Goal: Task Accomplishment & Management: Complete application form

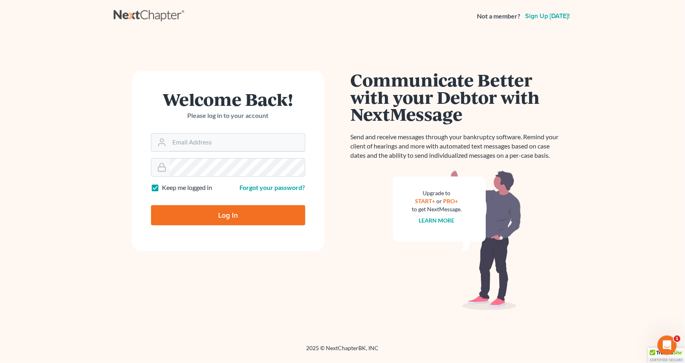
type input "[PERSON_NAME][EMAIL_ADDRESS][DOMAIN_NAME]"
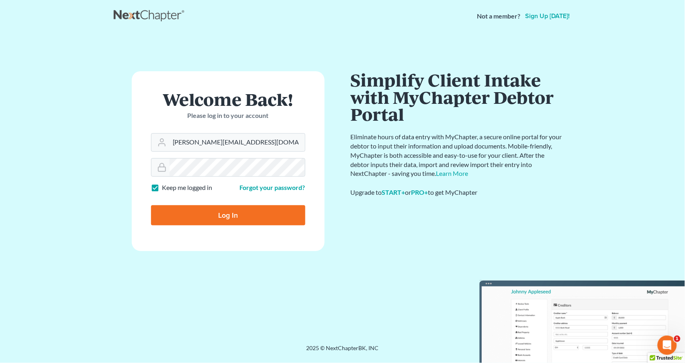
click at [257, 215] on input "Log In" at bounding box center [228, 215] width 154 height 20
type input "Thinking..."
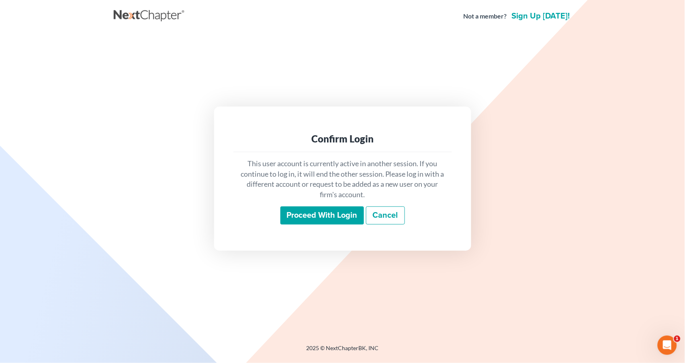
click at [313, 215] on input "Proceed with login" at bounding box center [323, 215] width 84 height 18
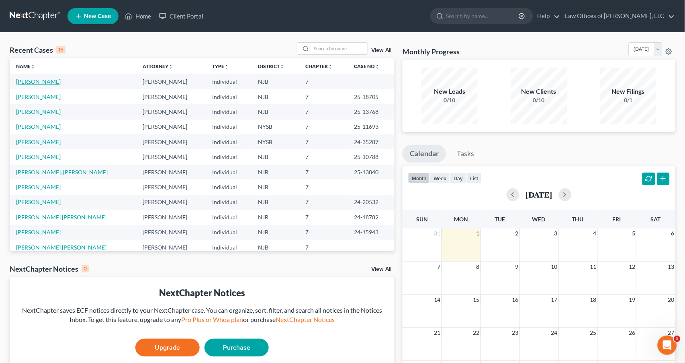
click at [41, 81] on link "[PERSON_NAME]" at bounding box center [38, 81] width 45 height 7
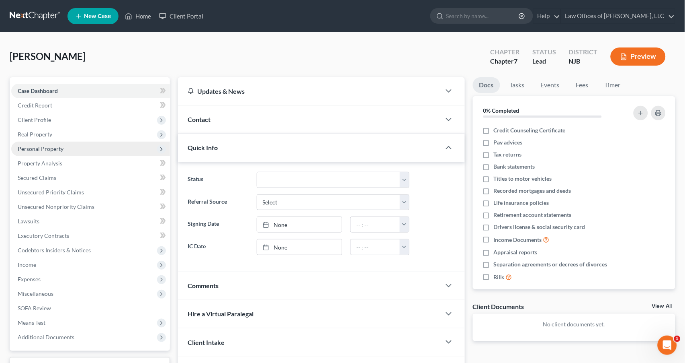
click at [51, 146] on span "Personal Property" at bounding box center [41, 148] width 46 height 7
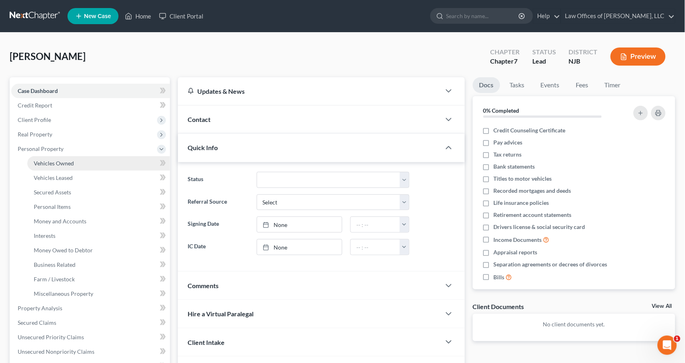
click at [68, 160] on span "Vehicles Owned" at bounding box center [54, 163] width 40 height 7
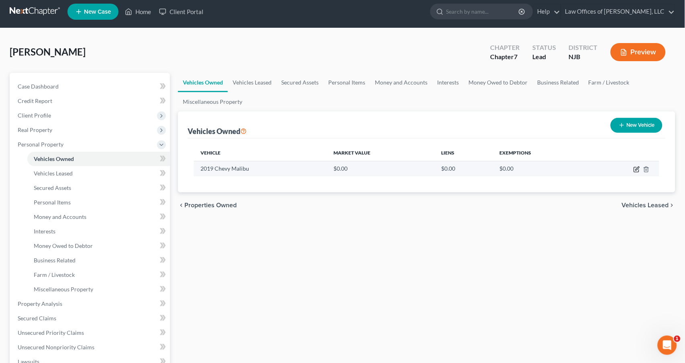
scroll to position [6, 0]
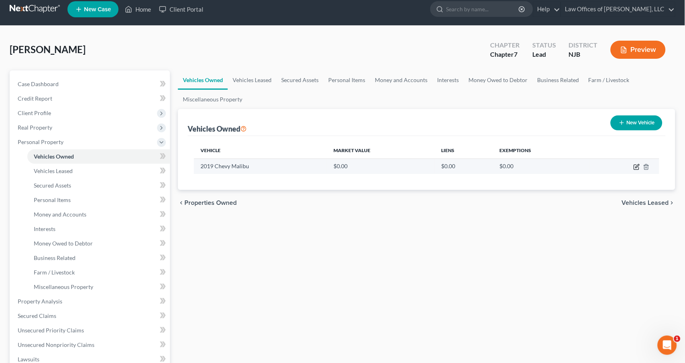
click at [637, 170] on td at bounding box center [625, 165] width 70 height 15
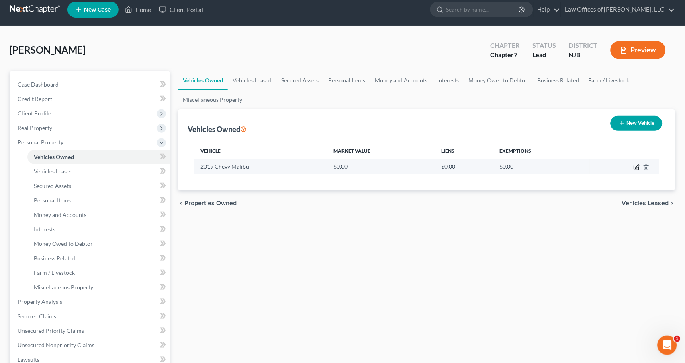
scroll to position [7, 0]
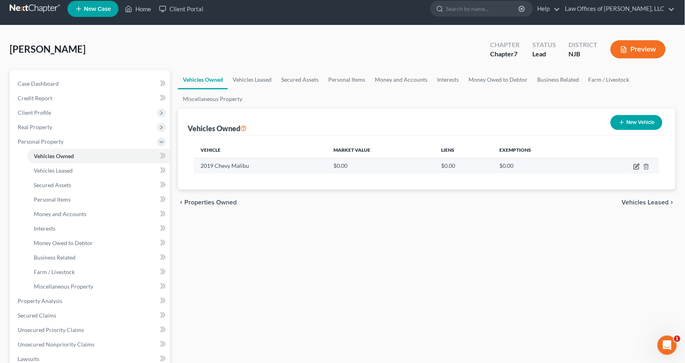
click at [637, 167] on icon "button" at bounding box center [637, 166] width 6 height 6
select select "0"
select select "7"
select select "2"
select select "0"
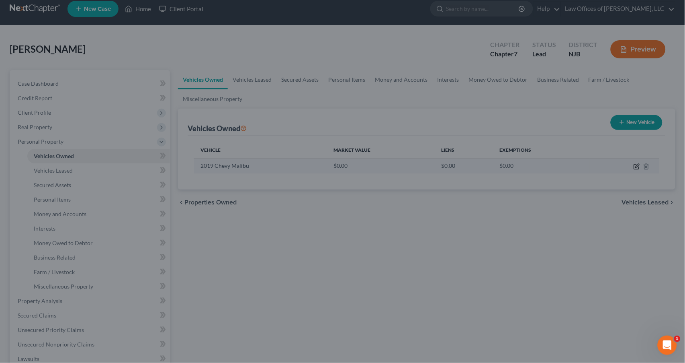
scroll to position [6, 0]
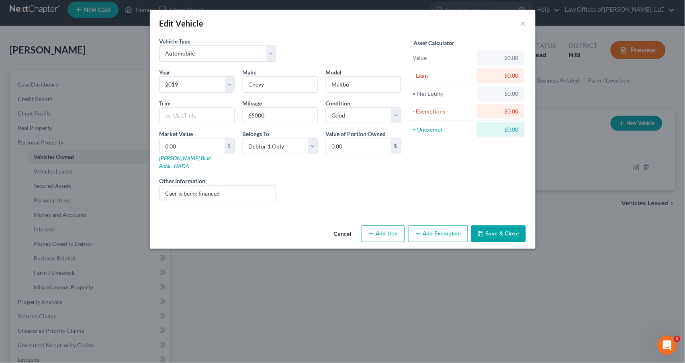
click at [387, 226] on button "Add Lien" at bounding box center [383, 233] width 44 height 17
select select "0"
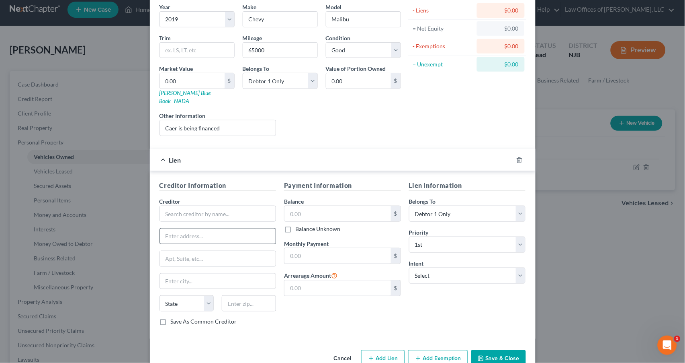
scroll to position [68, 0]
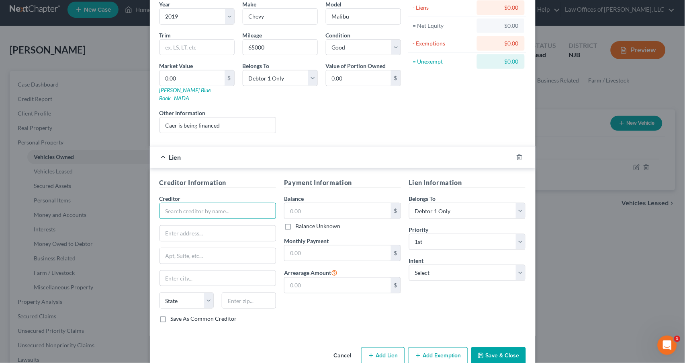
click at [221, 203] on input "text" at bounding box center [218, 211] width 117 height 16
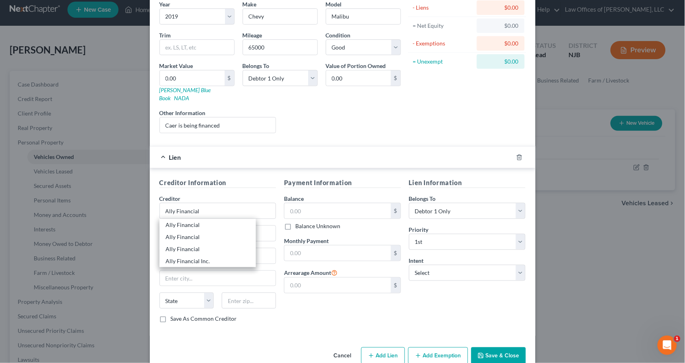
click at [274, 236] on div "Creditor * Ally Financial Ally Financial Ally Financial Ally Financial Ally Fin…" at bounding box center [218, 254] width 117 height 121
type input "Ally Financial"
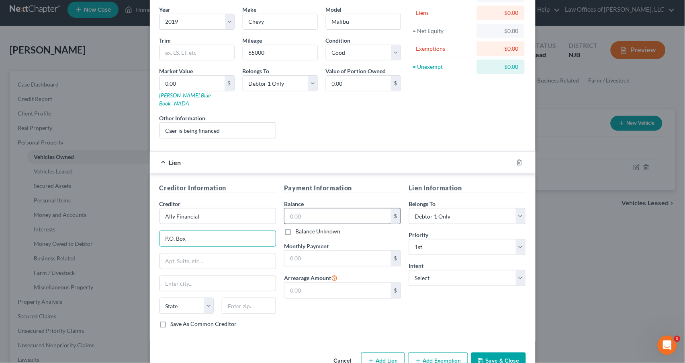
scroll to position [65, 0]
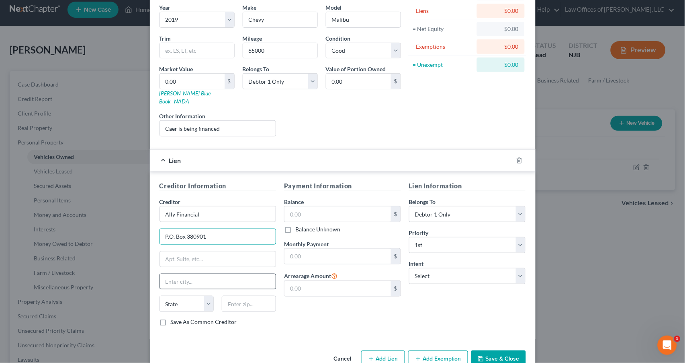
type input "P.O. Box 380901"
type input "Bloomington"
select select "24"
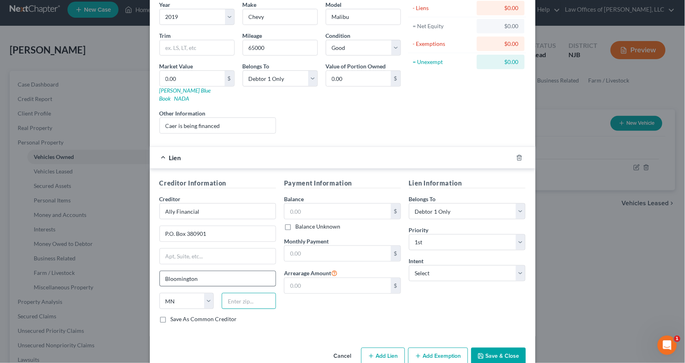
scroll to position [74, 0]
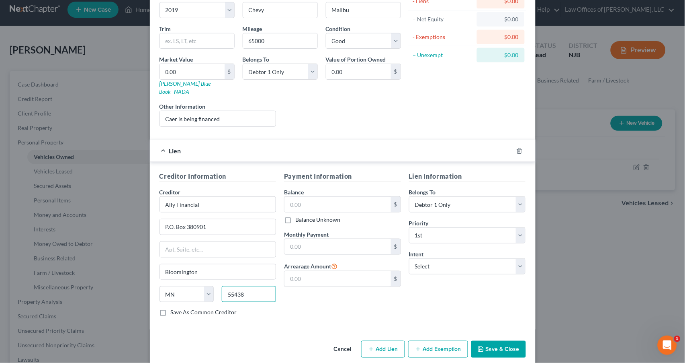
type input "55438"
type input "[GEOGRAPHIC_DATA]"
click at [171, 308] on label "Save As Common Creditor" at bounding box center [204, 312] width 66 height 8
click at [174, 308] on input "Save As Common Creditor" at bounding box center [176, 310] width 5 height 5
checkbox input "true"
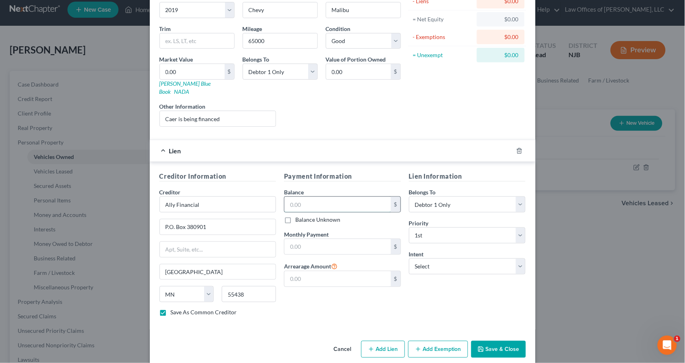
click at [300, 197] on input "text" at bounding box center [338, 204] width 107 height 15
type input "20,957"
click at [300, 144] on div "Lien $20,957.00" at bounding box center [331, 150] width 363 height 21
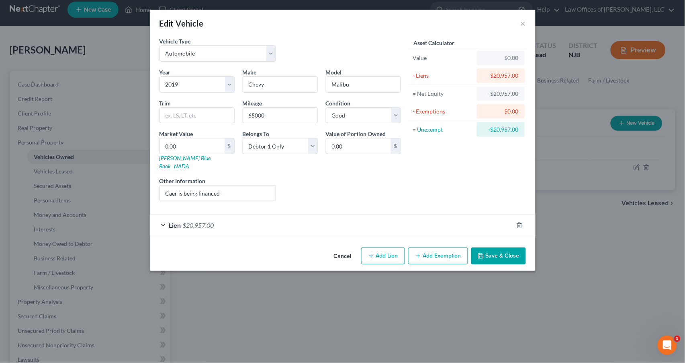
click at [384, 247] on button "Add Lien" at bounding box center [383, 255] width 44 height 17
select select "0"
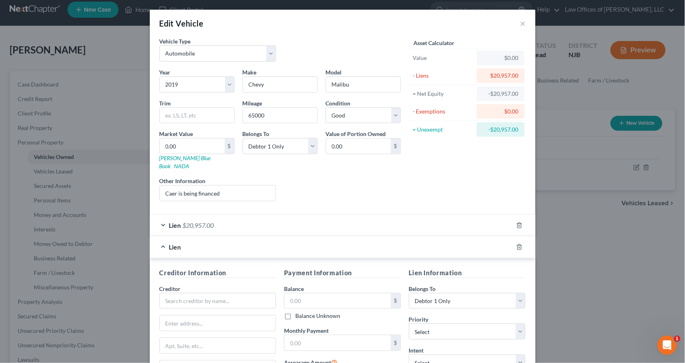
click at [394, 236] on div "Lien" at bounding box center [331, 246] width 363 height 21
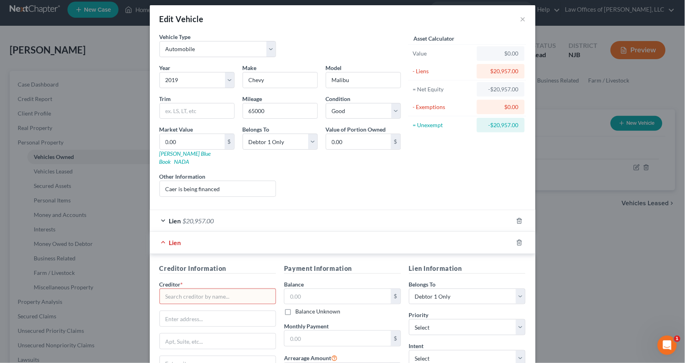
click at [357, 178] on div "Liens Select" at bounding box center [342, 184] width 125 height 25
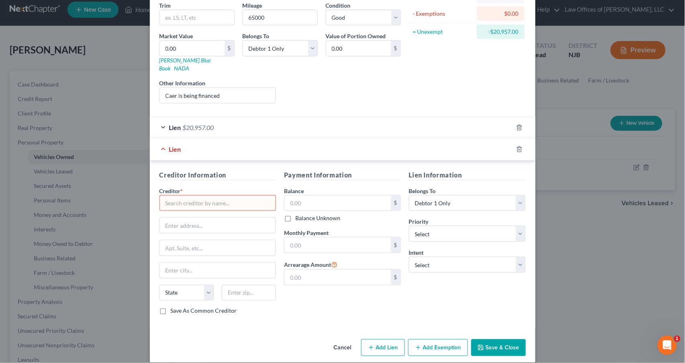
scroll to position [97, 0]
drag, startPoint x: 347, startPoint y: 337, endPoint x: 351, endPoint y: 334, distance: 4.3
click at [349, 340] on button "Cancel" at bounding box center [343, 348] width 31 height 16
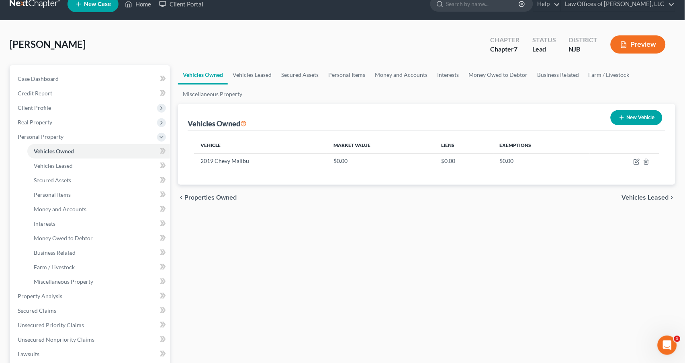
scroll to position [13, 0]
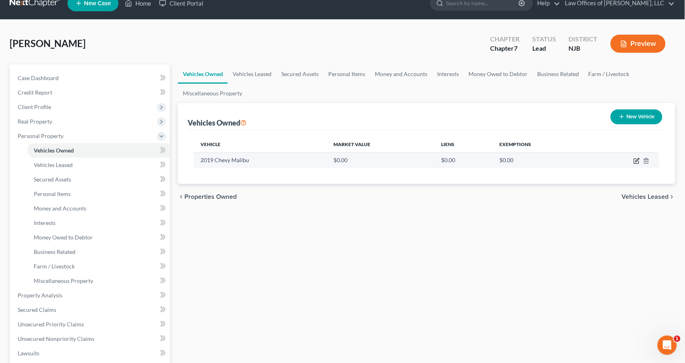
click at [637, 160] on icon "button" at bounding box center [637, 161] width 6 height 6
select select "0"
select select "7"
select select "2"
select select "0"
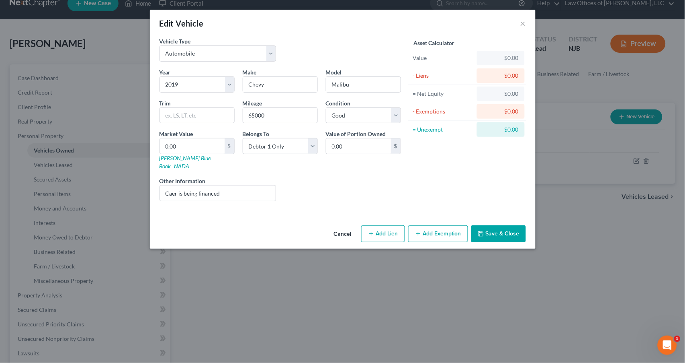
click at [388, 226] on button "Add Lien" at bounding box center [383, 233] width 44 height 17
select select "0"
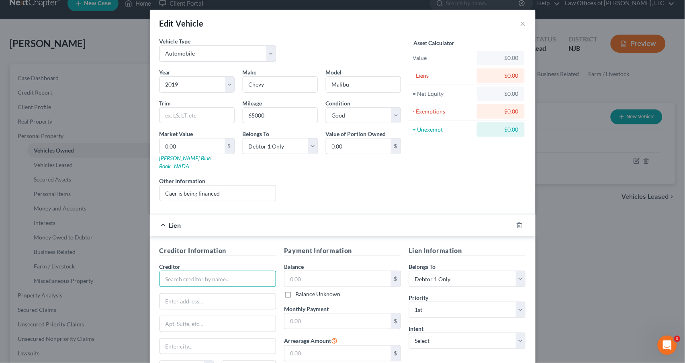
click at [210, 271] on input "text" at bounding box center [218, 279] width 117 height 16
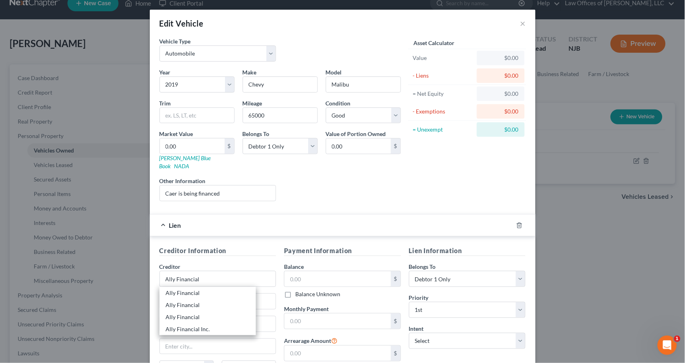
click at [278, 281] on div "Creditor Information Creditor * Ally Financial Ally Financial Ally Financial Al…" at bounding box center [218, 322] width 125 height 152
type input "Ally Financial"
type input "P.O. Box 71119"
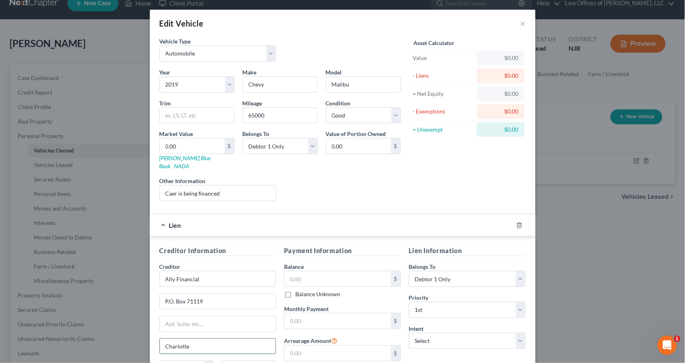
scroll to position [74, 0]
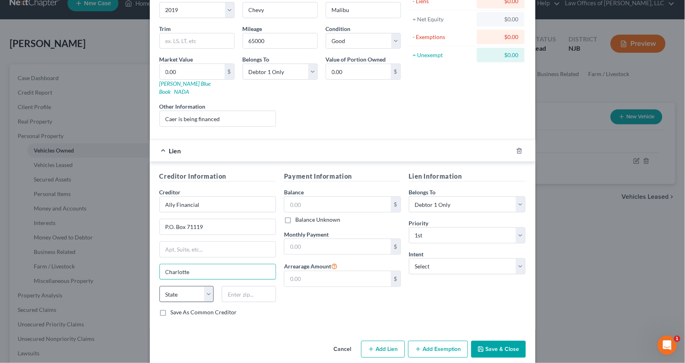
type input "Charlotte"
select select "28"
click at [254, 286] on input "text" at bounding box center [249, 294] width 54 height 16
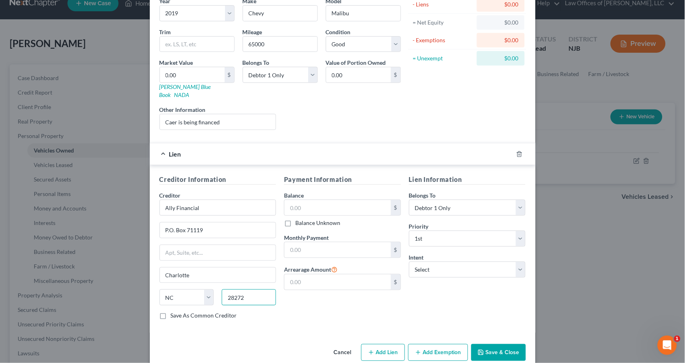
scroll to position [69, 0]
type input "28272"
drag, startPoint x: 165, startPoint y: 307, endPoint x: 177, endPoint y: 304, distance: 12.5
click at [171, 310] on label "Save As Common Creditor" at bounding box center [204, 314] width 66 height 8
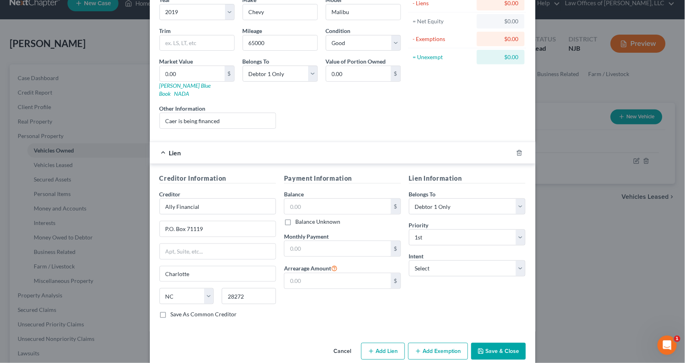
click at [174, 310] on input "Save As Common Creditor" at bounding box center [176, 312] width 5 height 5
checkbox input "true"
click at [313, 201] on input "text" at bounding box center [338, 205] width 107 height 15
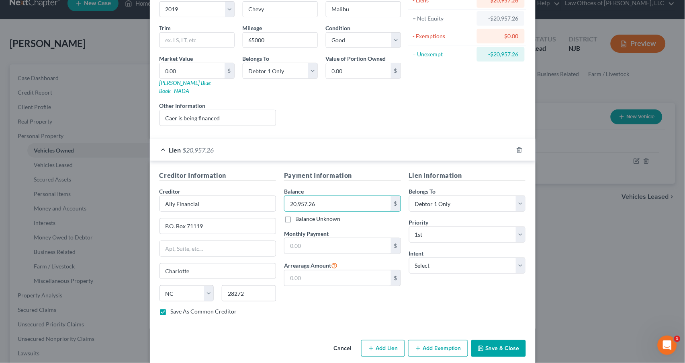
scroll to position [74, 0]
type input "20,957.26"
click at [301, 239] on input "text" at bounding box center [338, 246] width 107 height 15
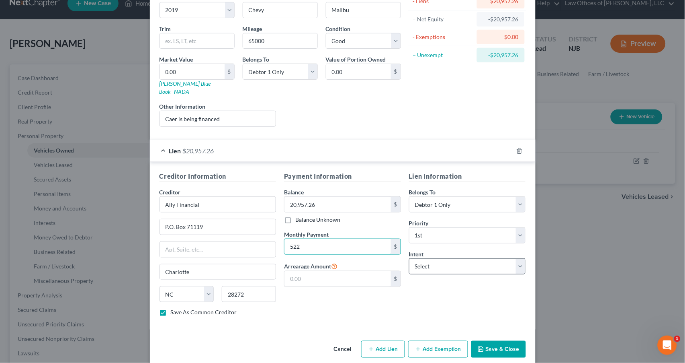
type input "522"
select select "2"
click at [495, 340] on button "Save & Close" at bounding box center [499, 348] width 55 height 17
checkbox input "false"
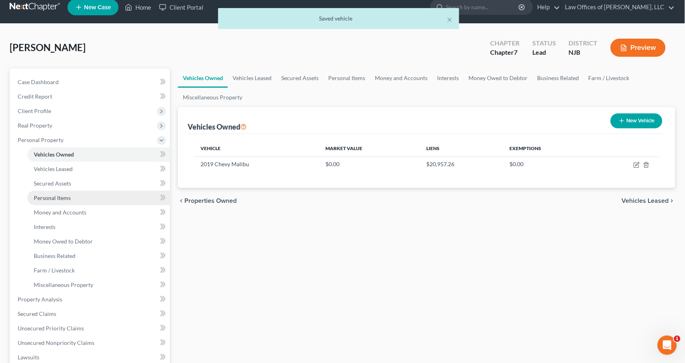
scroll to position [11, 0]
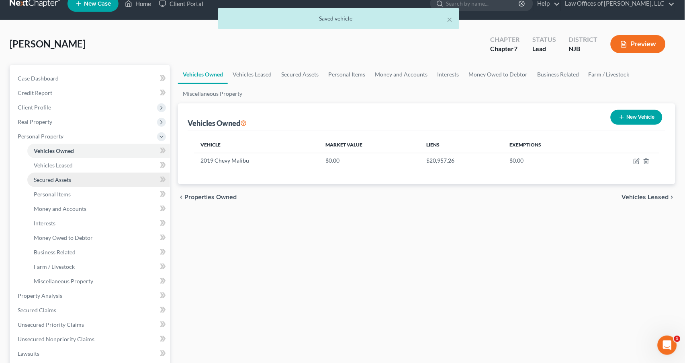
click at [52, 176] on span "Secured Assets" at bounding box center [52, 179] width 37 height 7
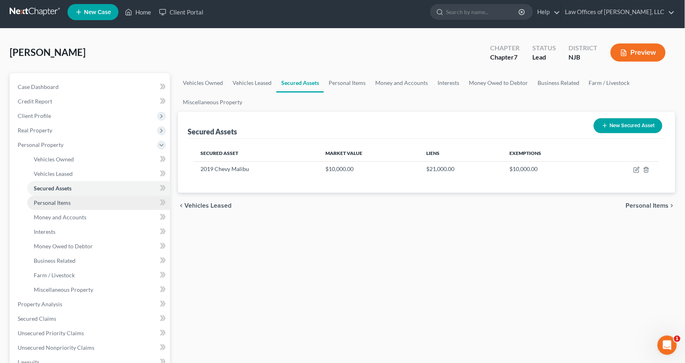
scroll to position [4, 0]
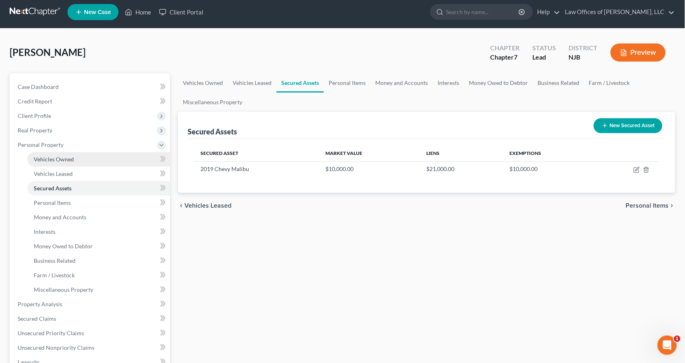
click at [57, 156] on span "Vehicles Owned" at bounding box center [54, 159] width 40 height 7
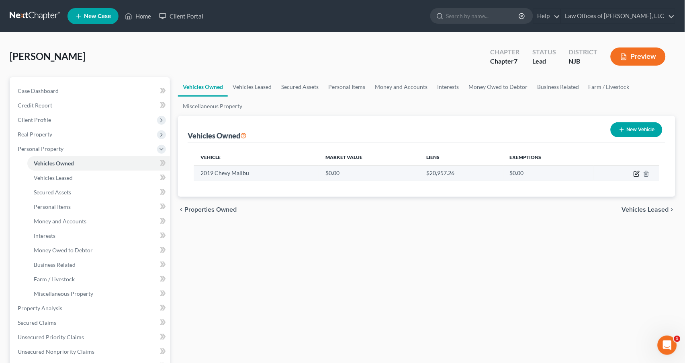
click at [638, 172] on icon "button" at bounding box center [637, 173] width 6 height 6
select select "0"
select select "7"
select select "2"
select select "0"
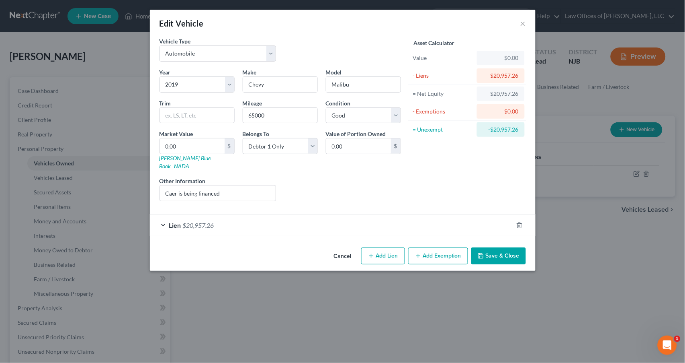
click at [445, 248] on button "Add Exemption" at bounding box center [438, 255] width 60 height 17
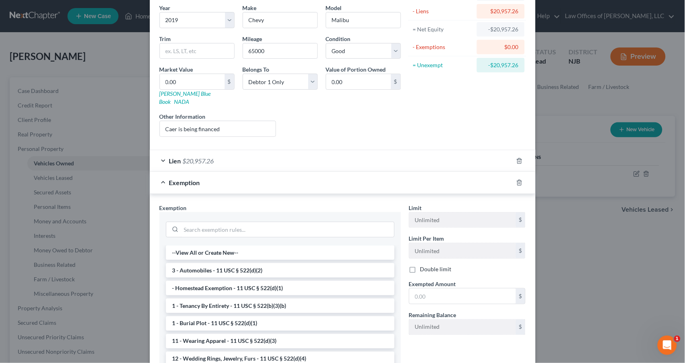
scroll to position [66, 0]
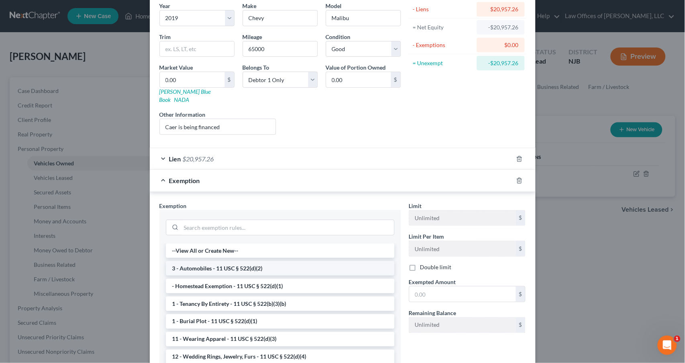
click at [314, 261] on li "3 - Automobiles - 11 USC § 522(d)(2)" at bounding box center [280, 268] width 229 height 14
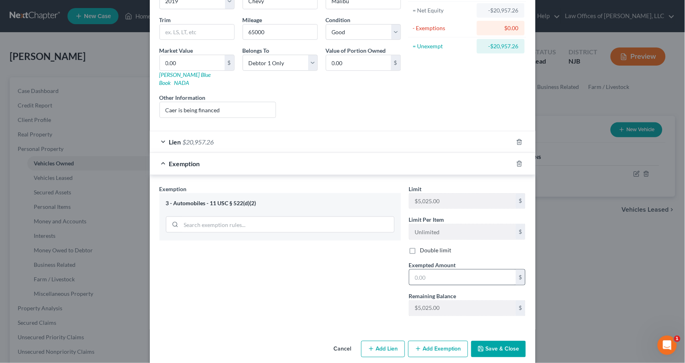
scroll to position [82, 0]
click at [437, 271] on input "text" at bounding box center [463, 278] width 107 height 15
type input "21,000"
click at [495, 342] on button "Save & Close" at bounding box center [499, 350] width 55 height 17
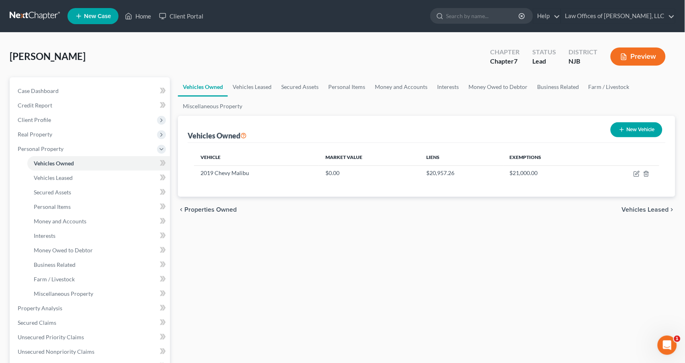
scroll to position [0, 0]
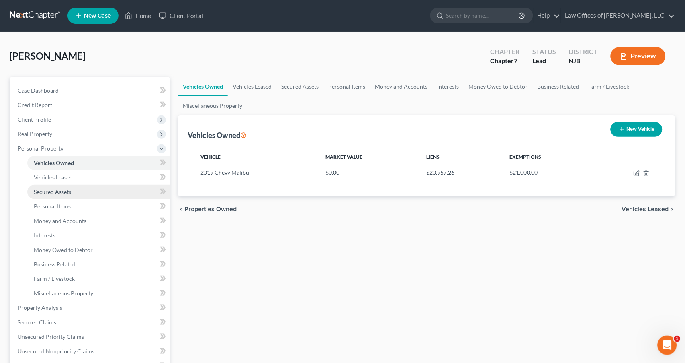
click at [53, 189] on span "Secured Assets" at bounding box center [52, 191] width 37 height 7
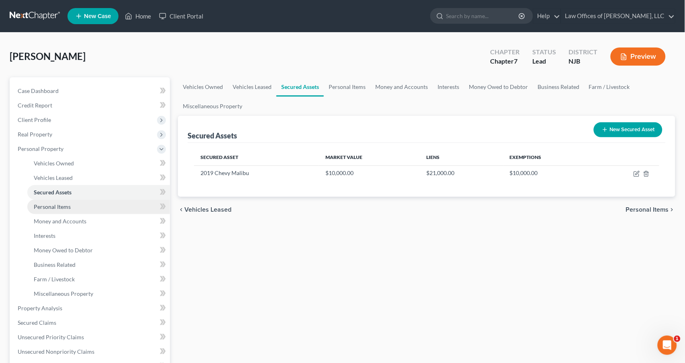
click at [54, 203] on span "Personal Items" at bounding box center [52, 206] width 37 height 7
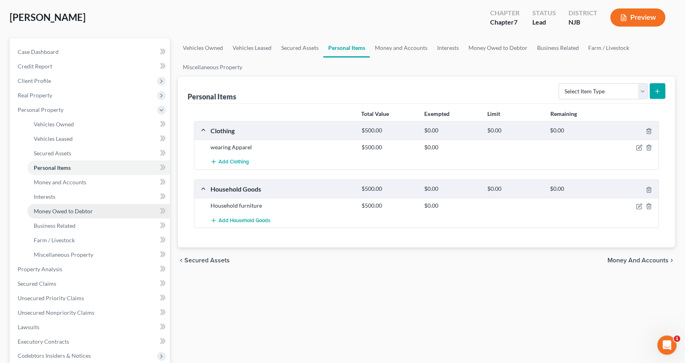
scroll to position [39, 0]
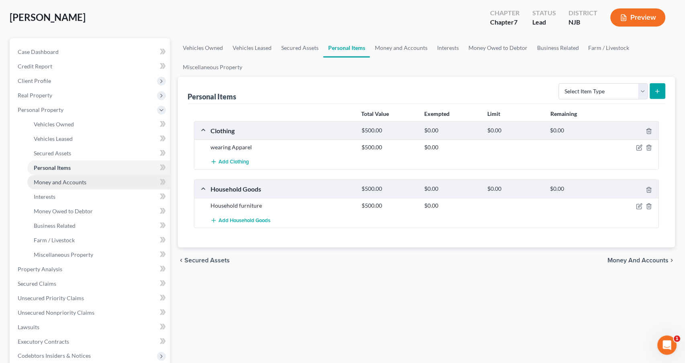
click at [67, 178] on span "Money and Accounts" at bounding box center [60, 181] width 53 height 7
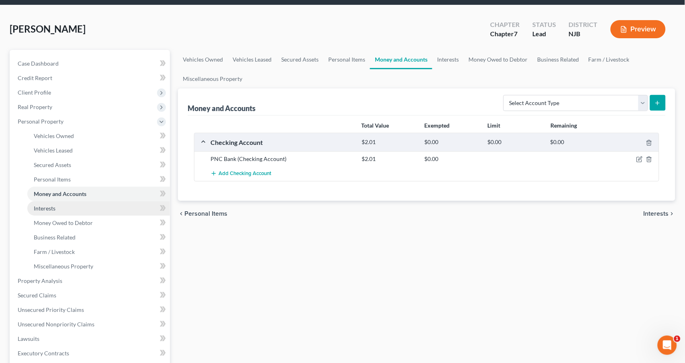
scroll to position [26, 0]
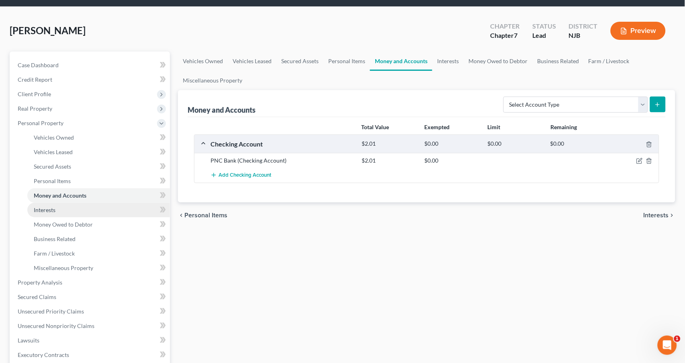
click at [51, 206] on span "Interests" at bounding box center [45, 209] width 22 height 7
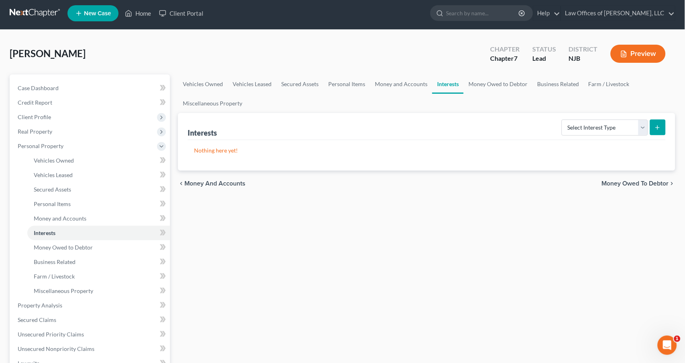
scroll to position [3, 0]
click at [68, 244] on span "Money Owed to Debtor" at bounding box center [63, 247] width 59 height 7
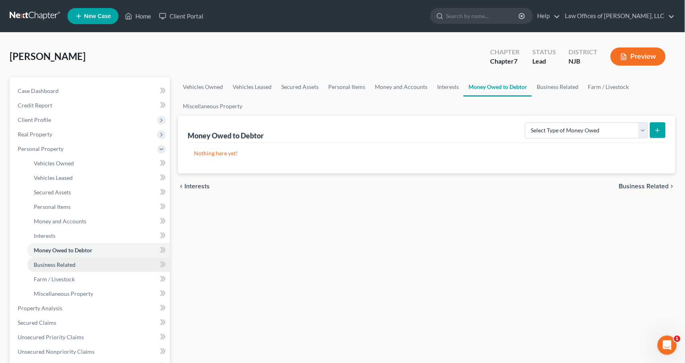
click at [85, 259] on link "Business Related" at bounding box center [98, 264] width 143 height 14
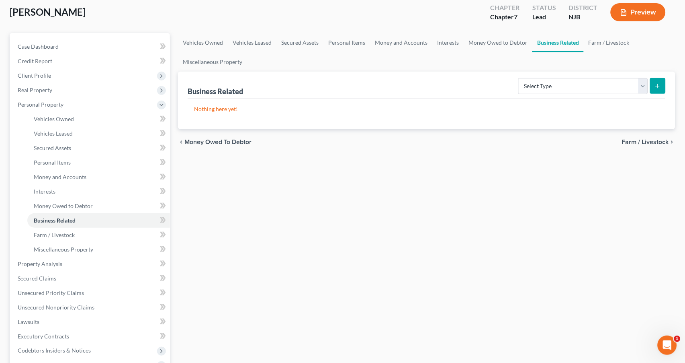
scroll to position [44, 0]
click at [93, 228] on link "Farm / Livestock" at bounding box center [98, 235] width 143 height 14
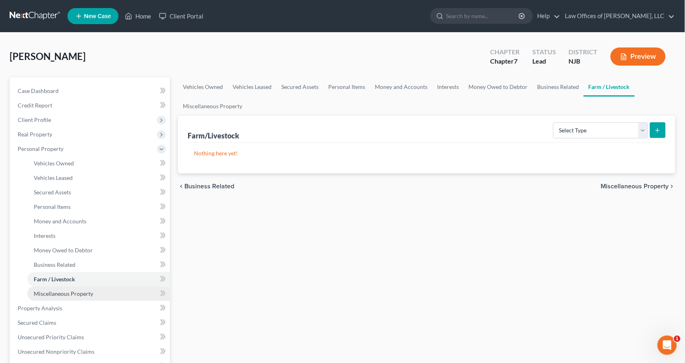
click at [90, 290] on span "Miscellaneous Property" at bounding box center [63, 293] width 59 height 7
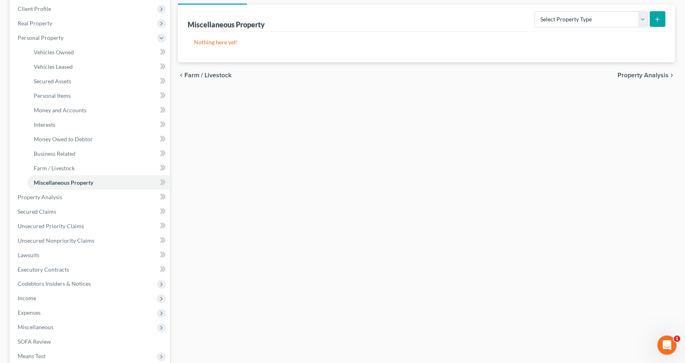
scroll to position [114, 0]
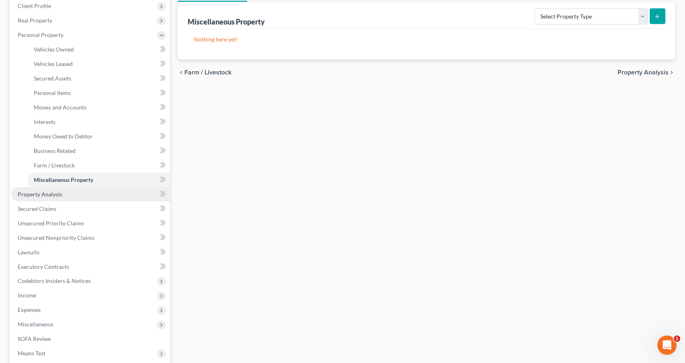
click at [52, 191] on span "Property Analysis" at bounding box center [40, 194] width 45 height 7
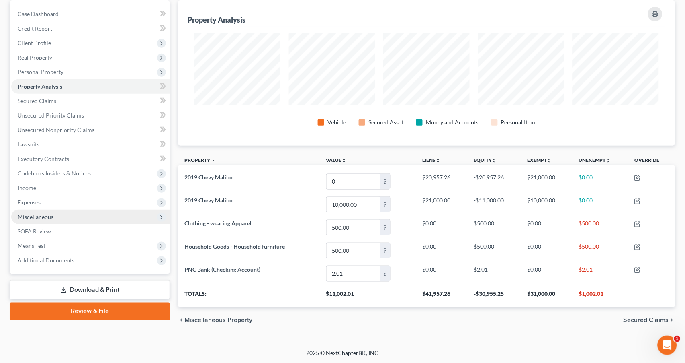
scroll to position [76, 0]
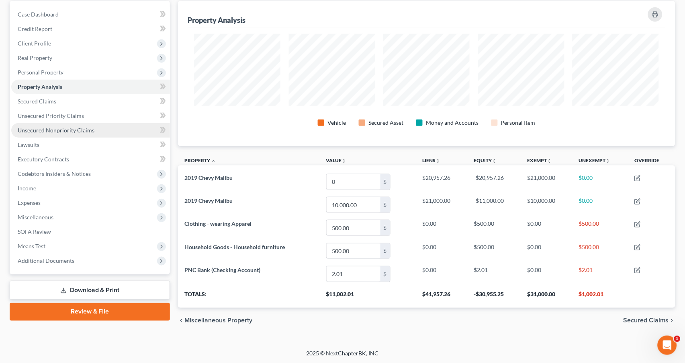
click at [53, 127] on span "Unsecured Nonpriority Claims" at bounding box center [56, 130] width 77 height 7
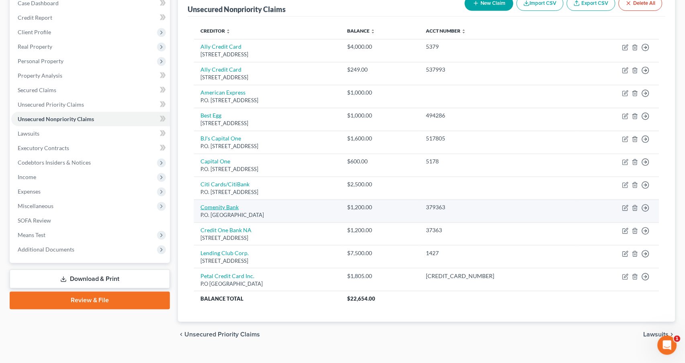
scroll to position [87, 0]
click at [626, 205] on icon "button" at bounding box center [626, 208] width 6 height 6
select select "36"
select select "2"
select select "0"
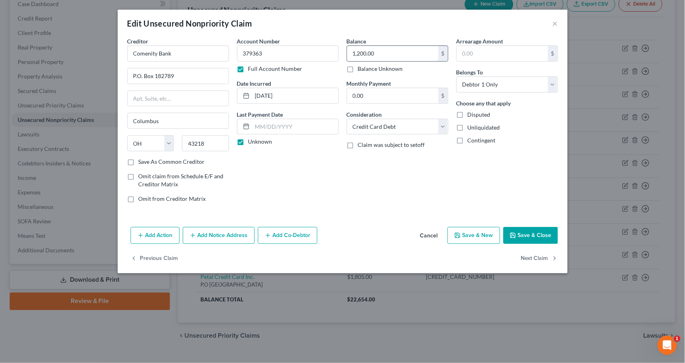
click at [377, 53] on input "1,200.00" at bounding box center [392, 53] width 91 height 15
click at [537, 234] on button "Save & Close" at bounding box center [531, 235] width 55 height 17
type input "1,000.00"
type input "0"
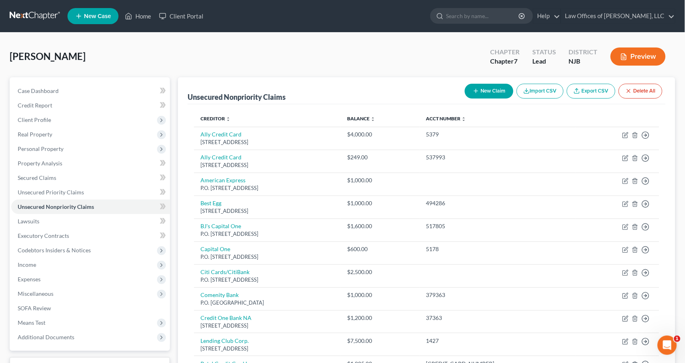
scroll to position [0, 0]
click at [494, 93] on button "New Claim" at bounding box center [489, 91] width 49 height 15
select select "0"
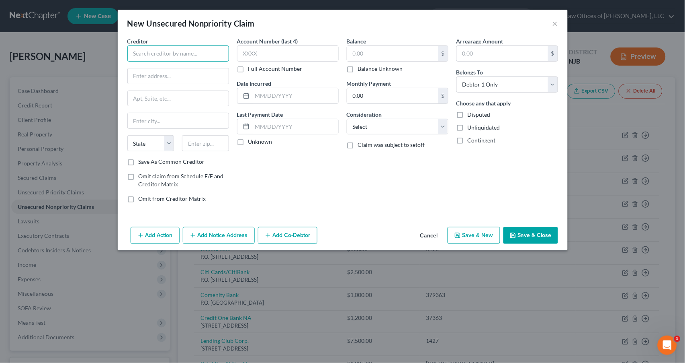
click at [171, 57] on input "text" at bounding box center [178, 53] width 102 height 16
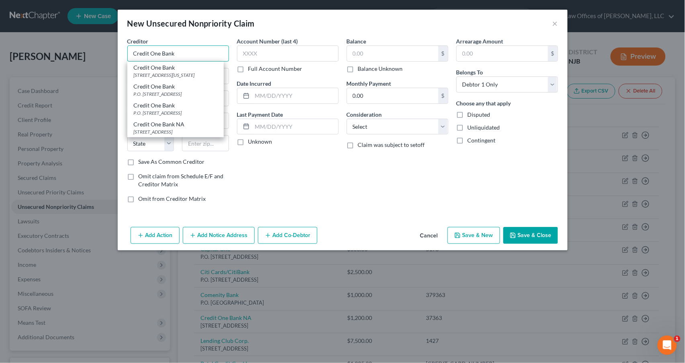
type input "Credit One Bank"
click at [285, 20] on div "New Unsecured Nonpriority Claim ×" at bounding box center [343, 23] width 450 height 27
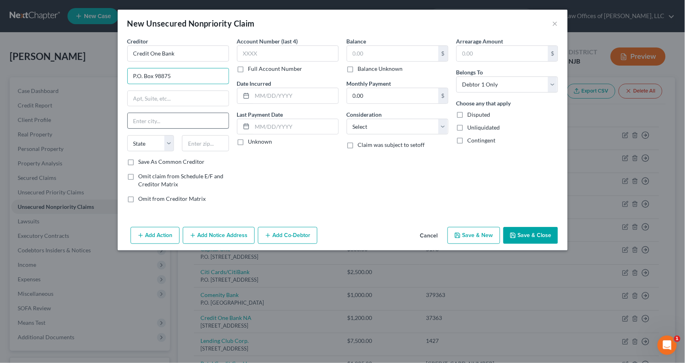
type input "P.O. Box 98875"
type input "[GEOGRAPHIC_DATA]"
select select "32"
type input "89193"
select select "31"
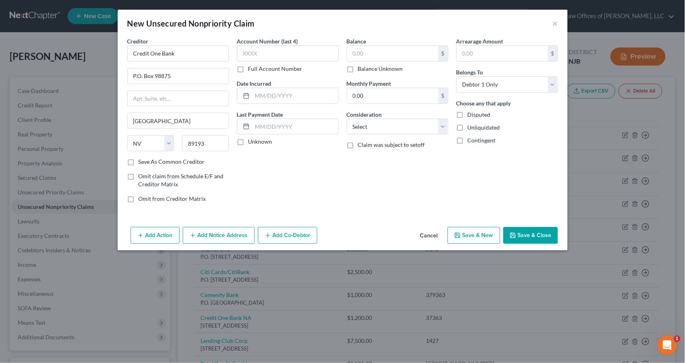
click at [139, 160] on label "Save As Common Creditor" at bounding box center [172, 162] width 66 height 8
click at [142, 160] on input "Save As Common Creditor" at bounding box center [144, 160] width 5 height 5
checkbox input "true"
click at [248, 70] on label "Full Account Number" at bounding box center [275, 69] width 54 height 8
click at [252, 70] on input "Full Account Number" at bounding box center [254, 67] width 5 height 5
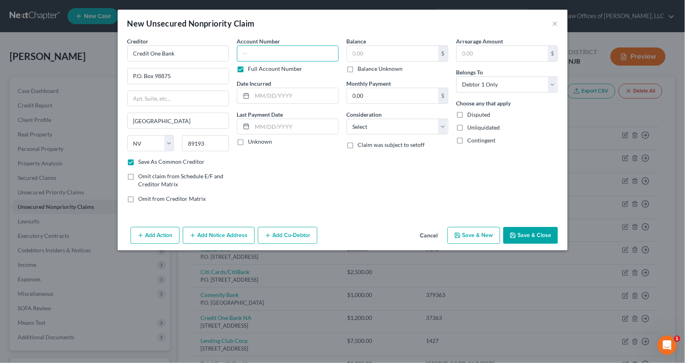
click at [246, 55] on input "text" at bounding box center [288, 53] width 102 height 16
type input "470793"
click at [259, 97] on input "text" at bounding box center [295, 95] width 86 height 15
type input "[DATE]"
click at [248, 141] on label "Unknown" at bounding box center [260, 141] width 24 height 8
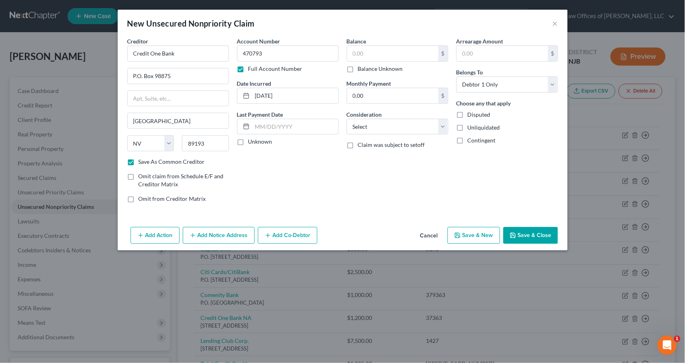
click at [252, 141] on input "Unknown" at bounding box center [254, 139] width 5 height 5
checkbox input "true"
click at [377, 54] on input "text" at bounding box center [392, 53] width 91 height 15
type input "1,000"
select select "2"
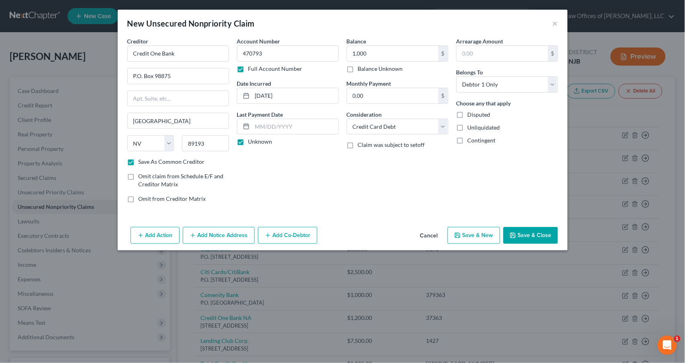
click at [480, 234] on button "Save & New" at bounding box center [474, 235] width 53 height 17
checkbox input "false"
select select "0"
click at [432, 231] on button "Cancel" at bounding box center [429, 236] width 31 height 16
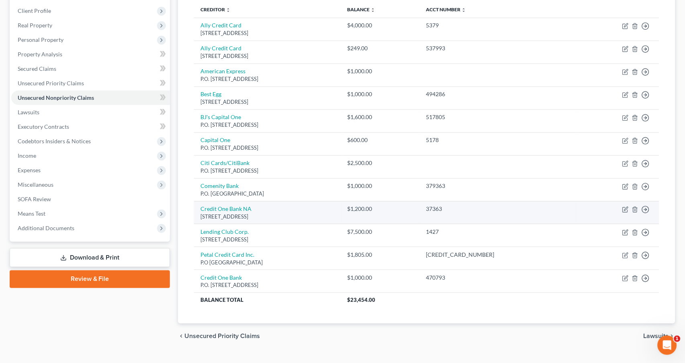
scroll to position [113, 0]
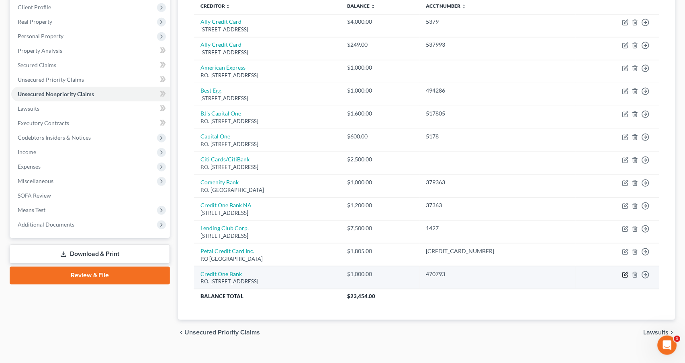
click at [624, 271] on icon "button" at bounding box center [626, 274] width 6 height 6
select select "31"
select select "2"
select select "0"
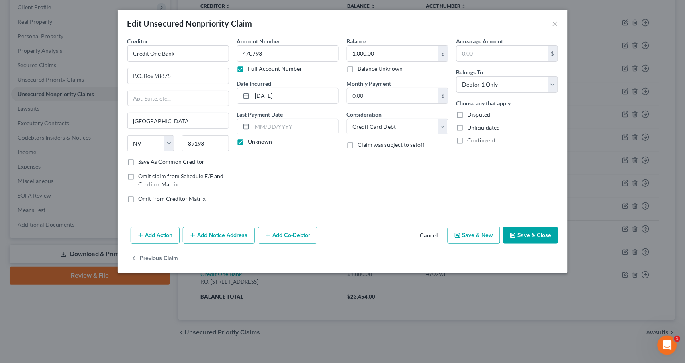
click at [139, 161] on label "Save As Common Creditor" at bounding box center [172, 162] width 66 height 8
click at [142, 161] on input "Save As Common Creditor" at bounding box center [144, 160] width 5 height 5
click at [485, 234] on button "Save & New" at bounding box center [474, 235] width 53 height 17
checkbox input "false"
select select "0"
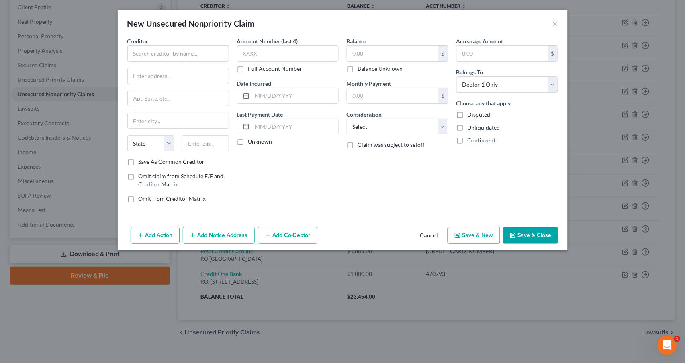
type input "0"
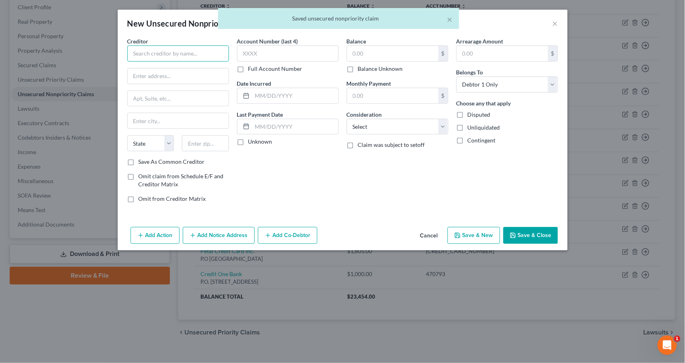
click at [135, 54] on input "text" at bounding box center [178, 53] width 102 height 16
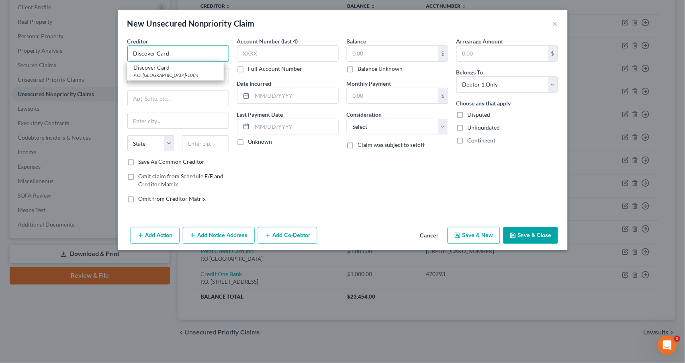
type input "Discover Card"
click at [269, 162] on div "Account Number (last 4) Full Account Number Date Incurred Last Payment Date Unk…" at bounding box center [288, 123] width 110 height 172
type input "P.O. Box 30939"
type input "d"
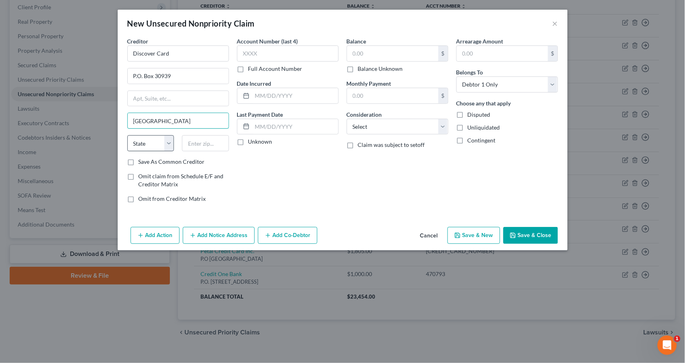
type input "[GEOGRAPHIC_DATA]"
select select "46"
type input "84130"
click at [139, 158] on label "Save As Common Creditor" at bounding box center [172, 162] width 66 height 8
click at [142, 158] on input "Save As Common Creditor" at bounding box center [144, 160] width 5 height 5
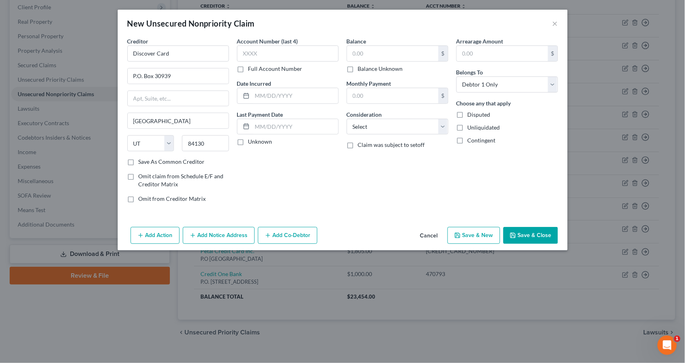
checkbox input "true"
click at [248, 69] on label "Full Account Number" at bounding box center [275, 69] width 54 height 8
click at [252, 69] on input "Full Account Number" at bounding box center [254, 67] width 5 height 5
click at [244, 55] on input "text" at bounding box center [288, 53] width 102 height 16
type input "601100"
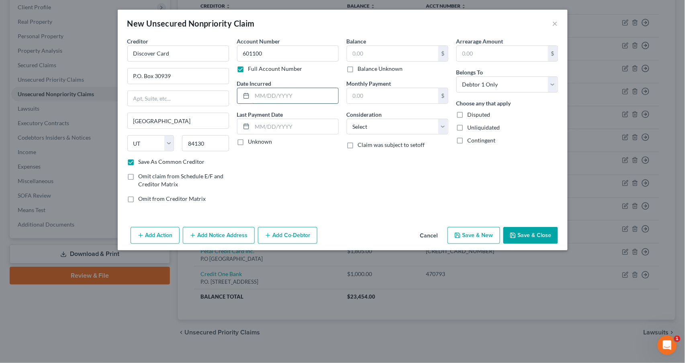
click at [263, 95] on input "text" at bounding box center [295, 95] width 86 height 15
type input "[DATE]"
click at [248, 141] on label "Unknown" at bounding box center [260, 141] width 24 height 8
click at [252, 141] on input "Unknown" at bounding box center [254, 139] width 5 height 5
checkbox input "true"
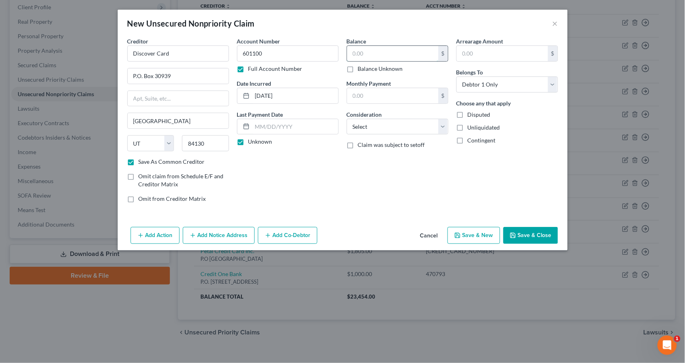
click at [418, 54] on input "text" at bounding box center [392, 53] width 91 height 15
type input "1,000"
select select "2"
click at [473, 235] on button "Save & New" at bounding box center [474, 235] width 53 height 17
checkbox input "false"
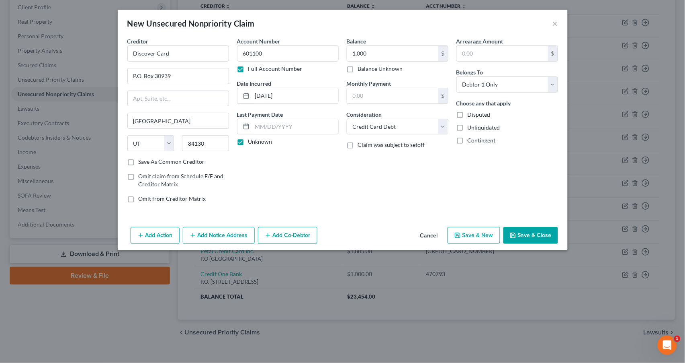
select select "0"
type input "1,000.00"
type input "0.00"
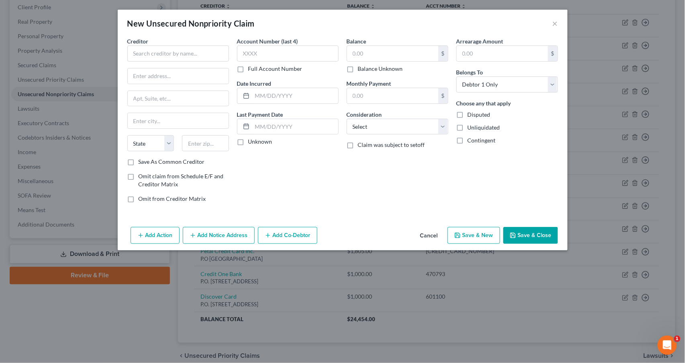
drag, startPoint x: 473, startPoint y: 235, endPoint x: 470, endPoint y: 239, distance: 4.8
click at [470, 239] on button "Save & New" at bounding box center [474, 235] width 53 height 17
click at [425, 230] on button "Cancel" at bounding box center [429, 236] width 31 height 16
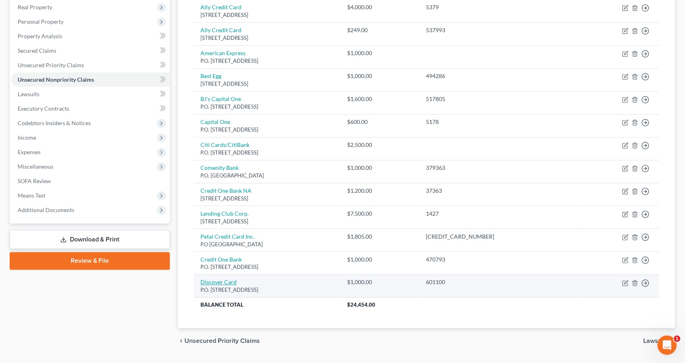
scroll to position [127, 0]
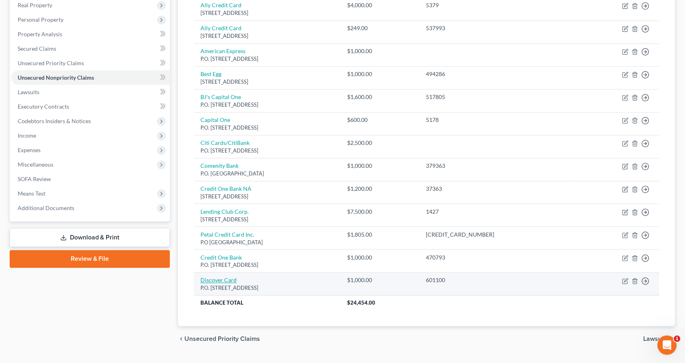
click at [229, 277] on link "Discover Card" at bounding box center [219, 280] width 36 height 7
select select "46"
select select "2"
select select "0"
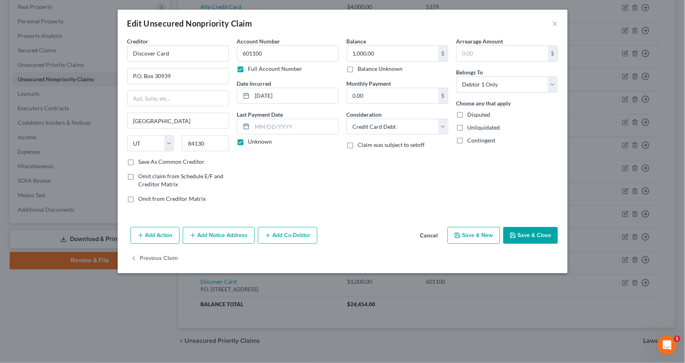
click at [432, 235] on button "Cancel" at bounding box center [429, 236] width 31 height 16
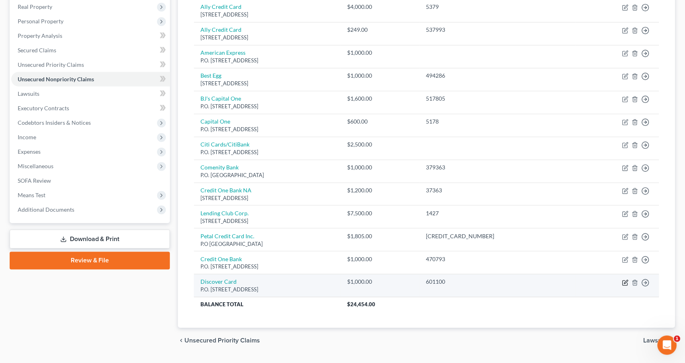
click at [626, 279] on icon "button" at bounding box center [626, 282] width 6 height 6
select select "46"
select select "2"
select select "0"
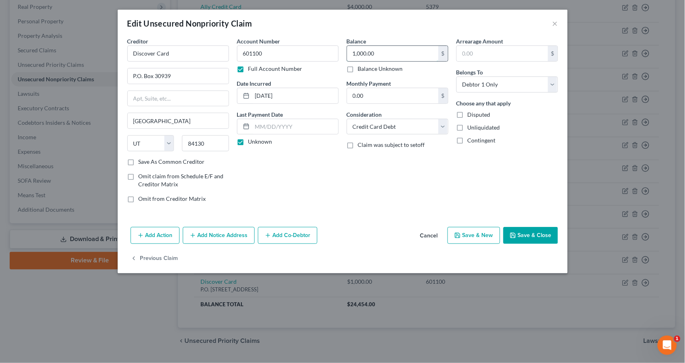
click at [375, 52] on input "1,000.00" at bounding box center [392, 53] width 91 height 15
type input "1"
click at [406, 188] on div "Balance 2,200.00 $ Balance Unknown Balance Undetermined 2,200 $ Balance Unknown…" at bounding box center [398, 123] width 110 height 172
click at [451, 234] on button "Save & New" at bounding box center [474, 235] width 53 height 17
type input "2,200.00"
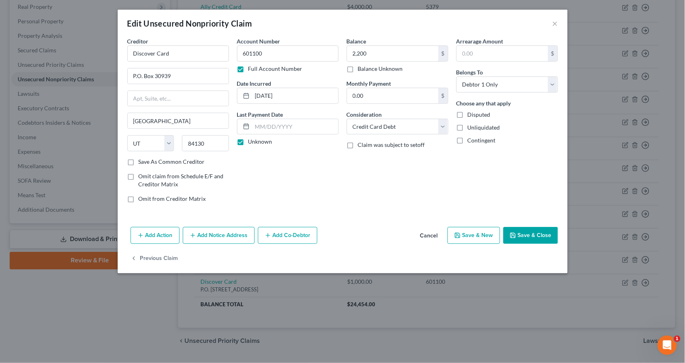
type input "0"
select select "0"
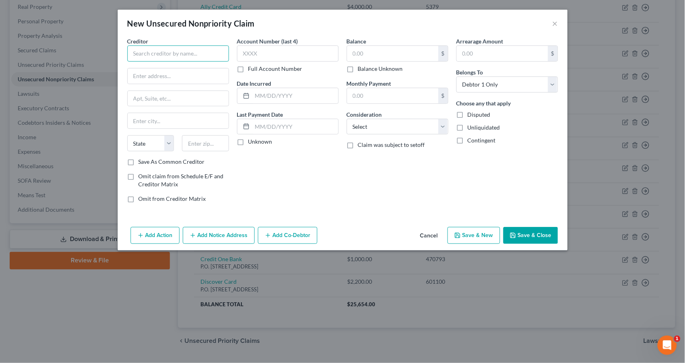
click at [199, 51] on input "text" at bounding box center [178, 53] width 102 height 16
type input "Discover Card"
type input "P.O. BOX 30939"
type input "[GEOGRAPHIC_DATA]"
select select "46"
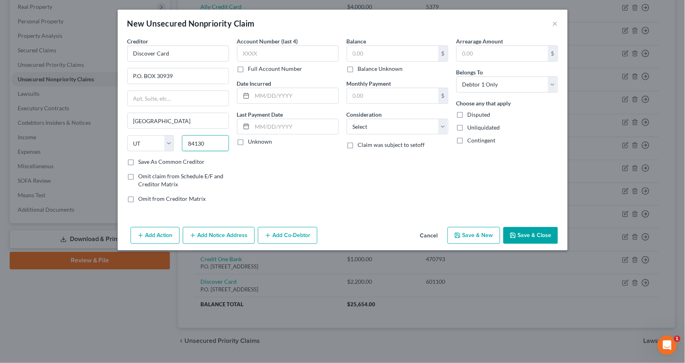
type input "84130"
click at [139, 160] on label "Save As Common Creditor" at bounding box center [172, 162] width 66 height 8
click at [142, 160] on input "Save As Common Creditor" at bounding box center [144, 160] width 5 height 5
checkbox input "true"
type input "6011"
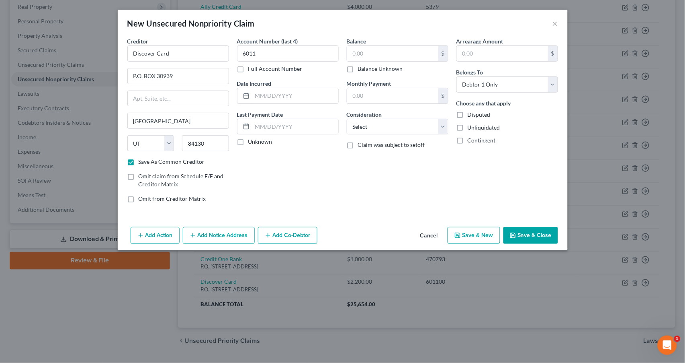
click at [310, 168] on div "Account Number (last 4) 6011 Full Account Number Date Incurred Last Payment Dat…" at bounding box center [288, 123] width 110 height 172
click at [310, 207] on div "Account Number (last 4) 6011 Full Account Number Date Incurred Last Payment Dat…" at bounding box center [288, 123] width 110 height 172
click at [261, 95] on input "text" at bounding box center [295, 95] width 86 height 15
type input "[DATE]"
click at [248, 141] on label "Unknown" at bounding box center [260, 141] width 24 height 8
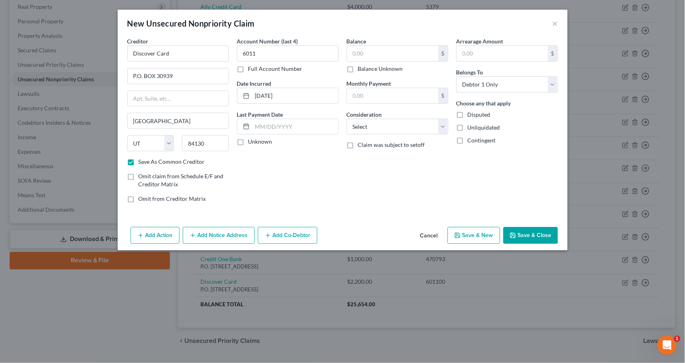
click at [252, 141] on input "Unknown" at bounding box center [254, 139] width 5 height 5
checkbox input "true"
click at [400, 55] on input "text" at bounding box center [392, 53] width 91 height 15
type input "1,000"
select select "2"
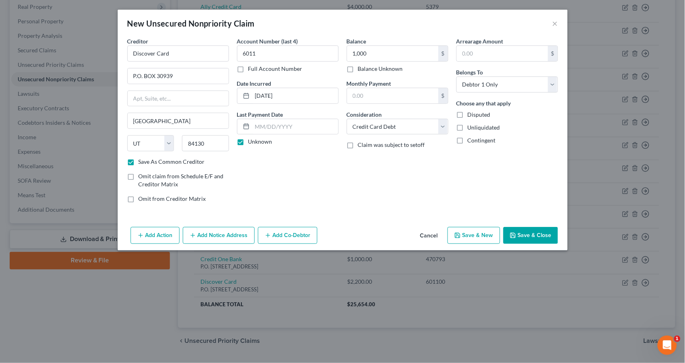
click at [473, 234] on button "Save & New" at bounding box center [474, 235] width 53 height 17
select select "0"
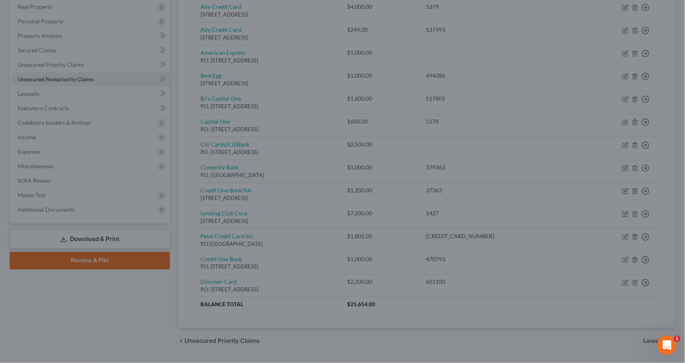
checkbox input "false"
type input "1,000.00"
type input "0.00"
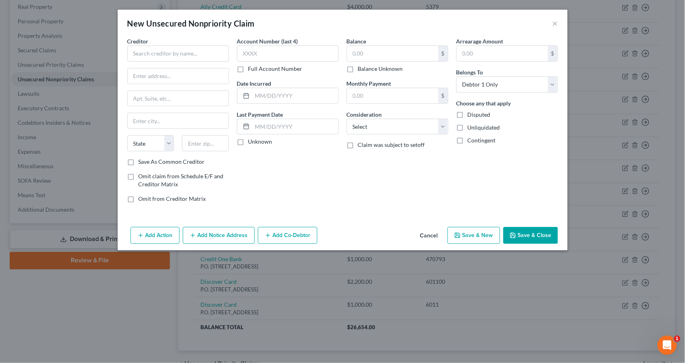
click at [431, 232] on button "Cancel" at bounding box center [429, 236] width 31 height 16
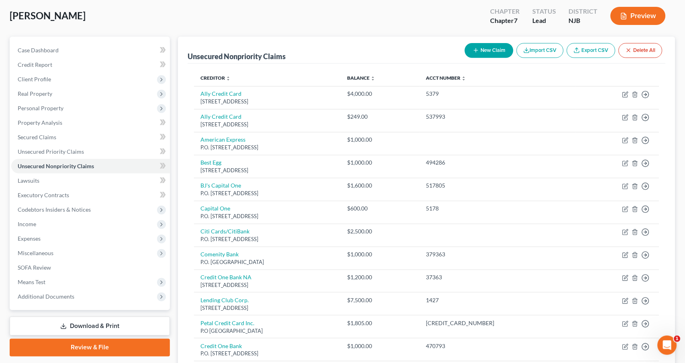
scroll to position [40, 0]
click at [498, 50] on button "New Claim" at bounding box center [489, 50] width 49 height 15
select select "0"
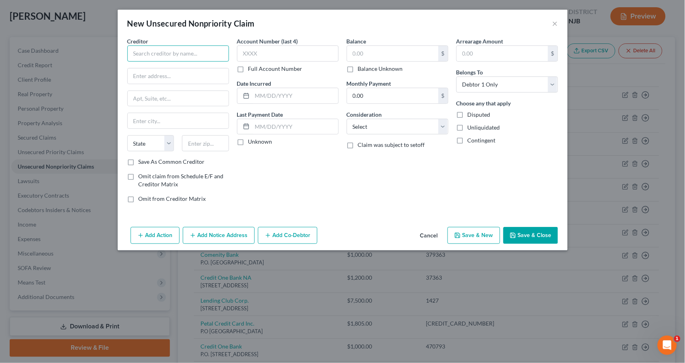
click at [176, 54] on input "text" at bounding box center [178, 53] width 102 height 16
type input "Lending Club Corp"
type input "[STREET_ADDRESS][PERSON_NAME]"
click at [146, 100] on input "text" at bounding box center [178, 98] width 101 height 15
type input "Suite 300"
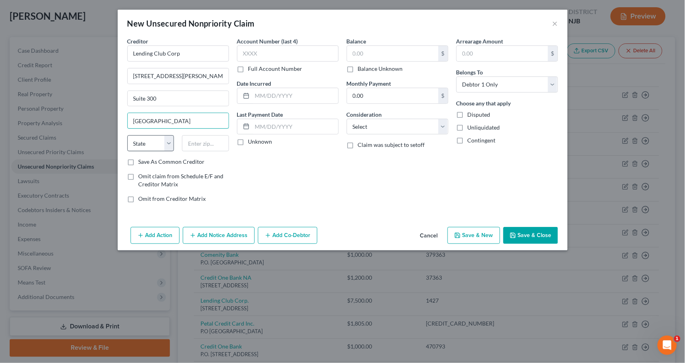
type input "[GEOGRAPHIC_DATA]"
select select "4"
type input "94105"
drag, startPoint x: 131, startPoint y: 162, endPoint x: 183, endPoint y: 109, distance: 74.5
click at [140, 154] on div "Creditor * Lending Club Corp [STREET_ADDRESS][PERSON_NAME][GEOGRAPHIC_DATA][US_…" at bounding box center [178, 101] width 102 height 129
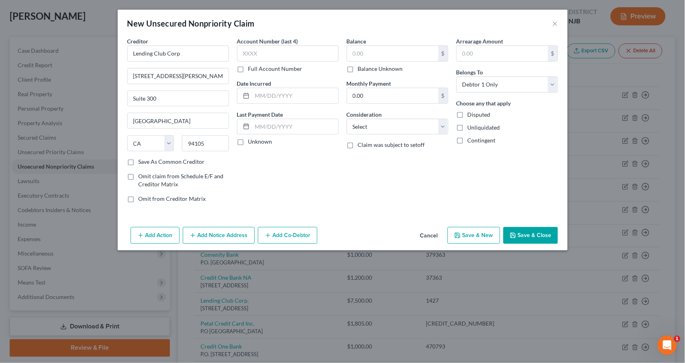
click at [248, 66] on label "Full Account Number" at bounding box center [275, 69] width 54 height 8
click at [252, 66] on input "Full Account Number" at bounding box center [254, 67] width 5 height 5
click at [244, 55] on input "text" at bounding box center [288, 53] width 102 height 16
type input "188112012"
click at [258, 98] on input "text" at bounding box center [295, 95] width 86 height 15
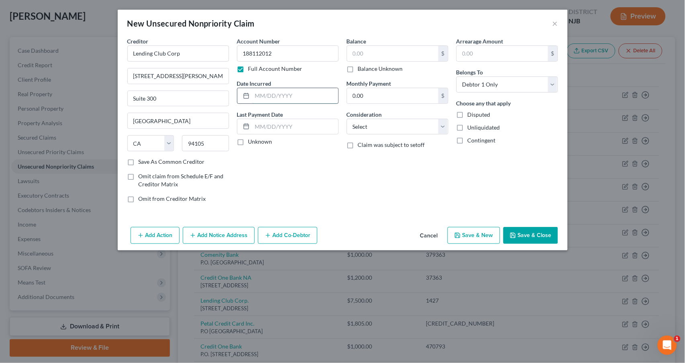
click at [269, 94] on input "text" at bounding box center [295, 95] width 86 height 15
type input "[DATE]"
click at [248, 144] on label "Unknown" at bounding box center [260, 141] width 24 height 8
click at [252, 143] on input "Unknown" at bounding box center [254, 139] width 5 height 5
checkbox input "true"
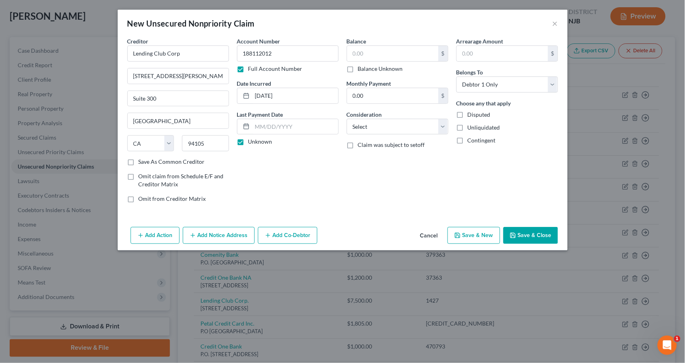
click at [139, 160] on label "Save As Common Creditor" at bounding box center [172, 162] width 66 height 8
click at [142, 160] on input "Save As Common Creditor" at bounding box center [144, 160] width 5 height 5
checkbox input "true"
click at [366, 47] on input "text" at bounding box center [392, 53] width 91 height 15
type input "3,000"
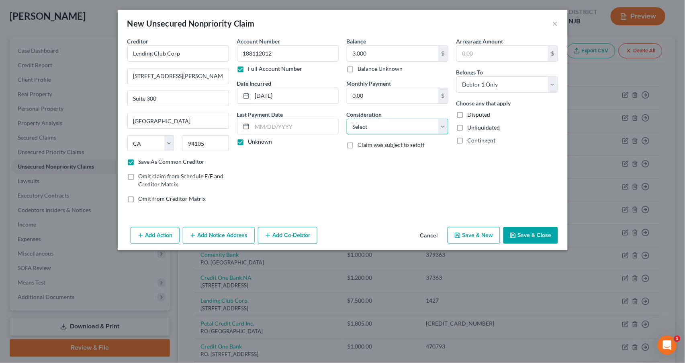
select select "2"
click at [376, 54] on input "3,000" at bounding box center [392, 53] width 91 height 15
click at [476, 236] on button "Save & New" at bounding box center [474, 235] width 53 height 17
checkbox input "false"
select select "0"
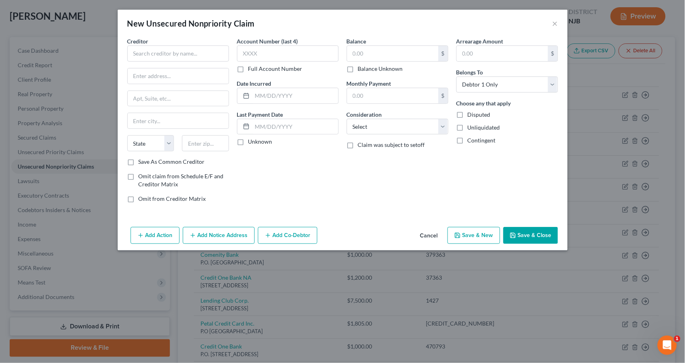
type input "3,000.00"
click at [164, 50] on input "text" at bounding box center [178, 53] width 102 height 16
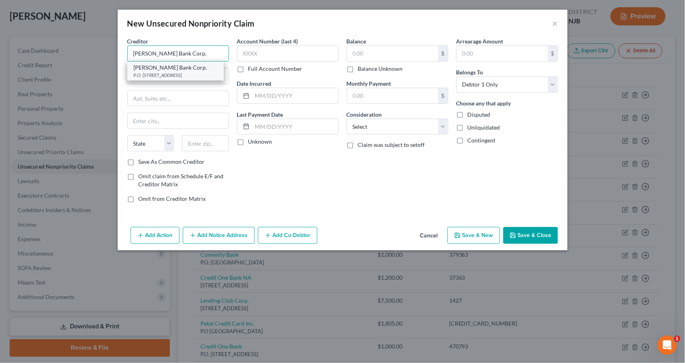
type input "[PERSON_NAME] Bank Corp."
click at [145, 72] on div "P.O. [STREET_ADDRESS]" at bounding box center [176, 75] width 84 height 7
type input "P.O. Box 9201"
type input "Old Bethpage"
select select "35"
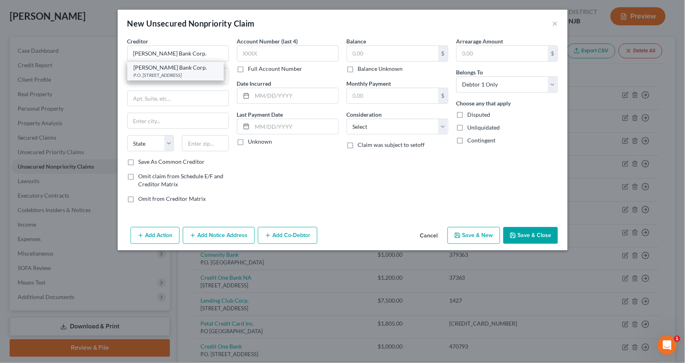
type input "11804"
click at [139, 162] on label "Save As Common Creditor" at bounding box center [172, 162] width 66 height 8
click at [142, 162] on input "Save As Common Creditor" at bounding box center [144, 160] width 5 height 5
checkbox input "true"
click at [248, 69] on label "Full Account Number" at bounding box center [275, 69] width 54 height 8
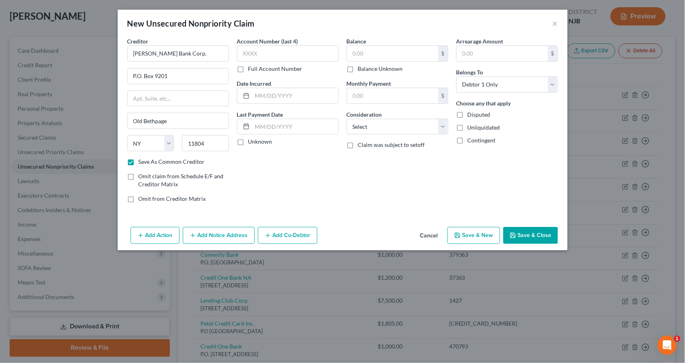
click at [252, 69] on input "Full Account Number" at bounding box center [254, 67] width 5 height 5
click at [248, 56] on input "text" at bounding box center [288, 53] width 102 height 16
type input "528935"
click at [254, 95] on input "text" at bounding box center [295, 95] width 86 height 15
type input "[DATE]"
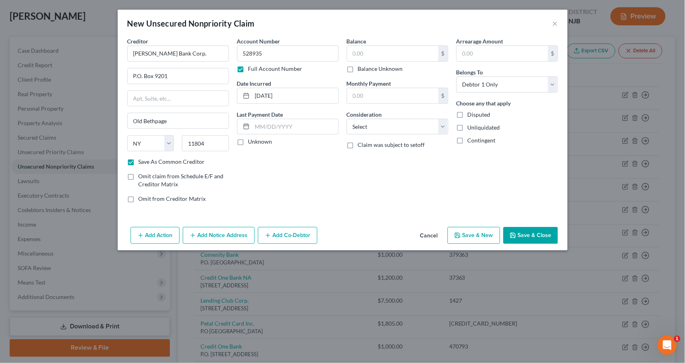
click at [248, 140] on label "Unknown" at bounding box center [260, 141] width 24 height 8
click at [252, 140] on input "Unknown" at bounding box center [254, 139] width 5 height 5
checkbox input "true"
click at [363, 54] on input "text" at bounding box center [392, 53] width 91 height 15
type input "2,000"
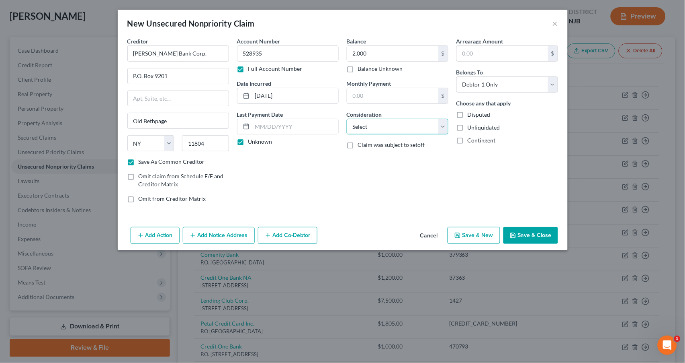
select select "2"
drag, startPoint x: 470, startPoint y: 236, endPoint x: 466, endPoint y: 235, distance: 4.2
click at [466, 235] on button "Save & New" at bounding box center [474, 235] width 53 height 17
checkbox input "false"
select select "0"
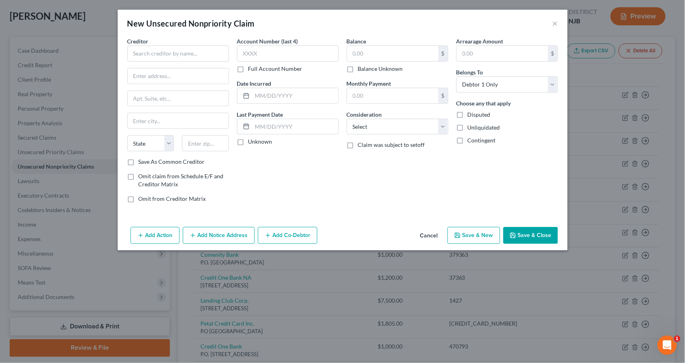
type input "2,000.00"
type input "0.00"
click at [156, 54] on input "text" at bounding box center [178, 53] width 102 height 16
type input "Navy Federal Credit Union"
click at [248, 66] on label "Full Account Number" at bounding box center [275, 69] width 54 height 8
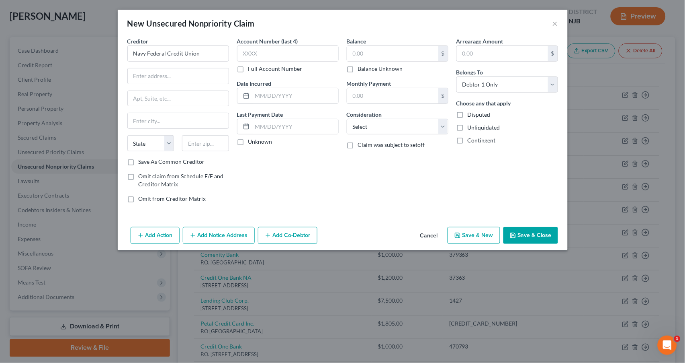
click at [252, 66] on input "Full Account Number" at bounding box center [254, 67] width 5 height 5
click at [248, 55] on input "text" at bounding box center [288, 53] width 102 height 16
type input "406095"
click at [164, 77] on input "text" at bounding box center [178, 75] width 101 height 15
type input "P.O. Box 3700"
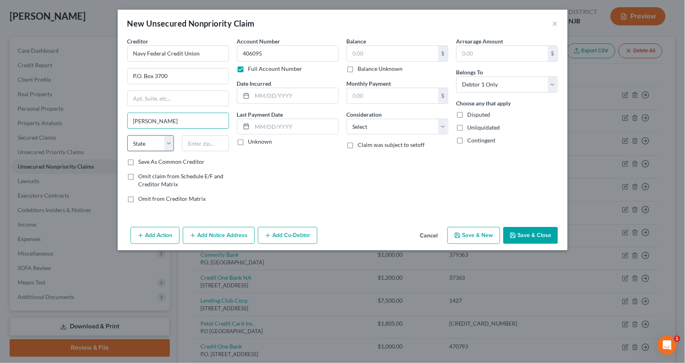
type input "[PERSON_NAME]"
select select "48"
type input "22119"
drag, startPoint x: 133, startPoint y: 161, endPoint x: 156, endPoint y: 140, distance: 31.6
click at [139, 160] on label "Save As Common Creditor" at bounding box center [172, 162] width 66 height 8
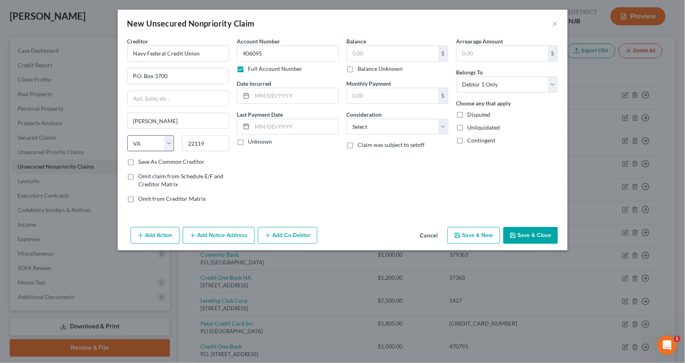
click at [142, 160] on input "Save As Common Creditor" at bounding box center [144, 160] width 5 height 5
checkbox input "true"
click at [269, 95] on input "text" at bounding box center [295, 95] width 86 height 15
type input "[DATE]"
click at [248, 141] on label "Unknown" at bounding box center [260, 141] width 24 height 8
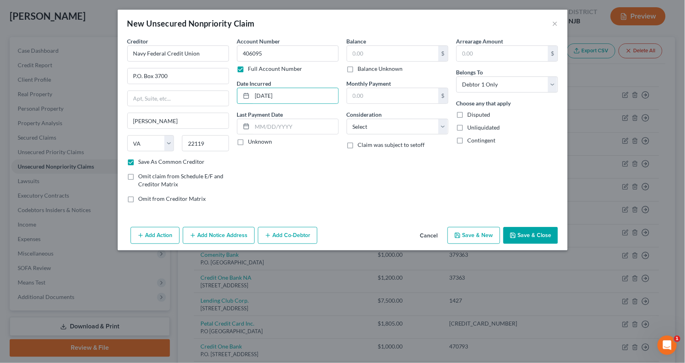
click at [252, 141] on input "Unknown" at bounding box center [254, 139] width 5 height 5
checkbox input "true"
click at [365, 49] on input "text" at bounding box center [392, 53] width 91 height 15
type input "4,000"
select select "2"
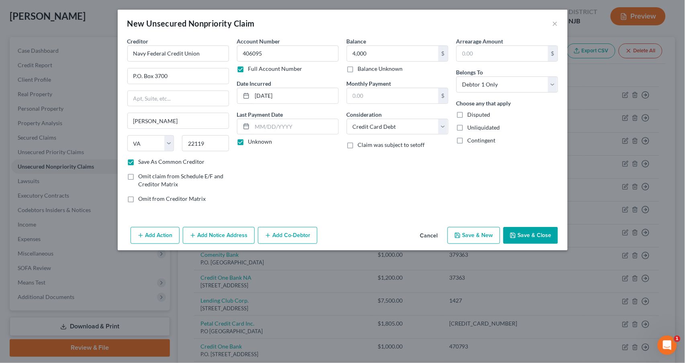
click at [481, 234] on button "Save & New" at bounding box center [474, 235] width 53 height 17
checkbox input "false"
select select "0"
type input "4,000.00"
type input "0.00"
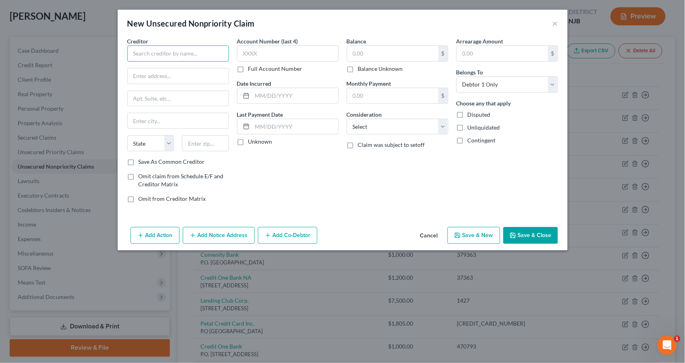
click at [183, 54] on input "text" at bounding box center [178, 53] width 102 height 16
type input "Net Credit/Republic Bank"
type input "[STREET_ADDRESS][PERSON_NAME]"
type input "[GEOGRAPHIC_DATA]"
select select "14"
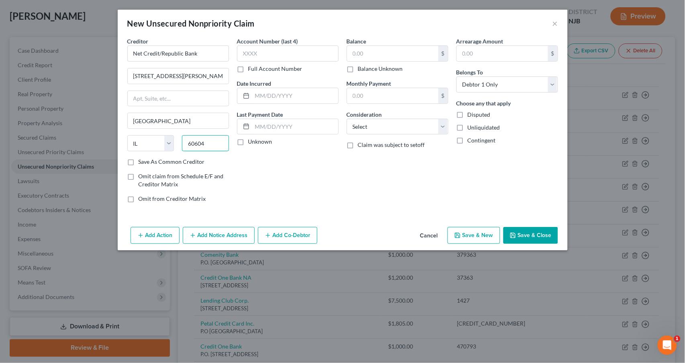
type input "60604"
drag, startPoint x: 132, startPoint y: 164, endPoint x: 150, endPoint y: 152, distance: 21.9
click at [139, 163] on label "Save As Common Creditor" at bounding box center [172, 162] width 66 height 8
click at [142, 163] on input "Save As Common Creditor" at bounding box center [144, 160] width 5 height 5
checkbox input "true"
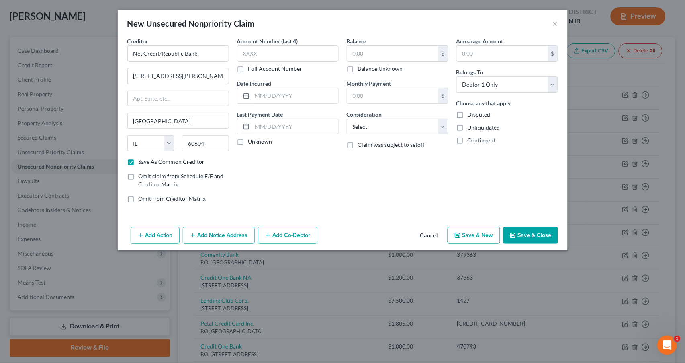
click at [248, 72] on label "Full Account Number" at bounding box center [275, 69] width 54 height 8
click at [252, 70] on input "Full Account Number" at bounding box center [254, 67] width 5 height 5
click at [247, 56] on input "text" at bounding box center [288, 53] width 102 height 16
type input "2023NJ"
click at [250, 96] on div at bounding box center [245, 95] width 15 height 15
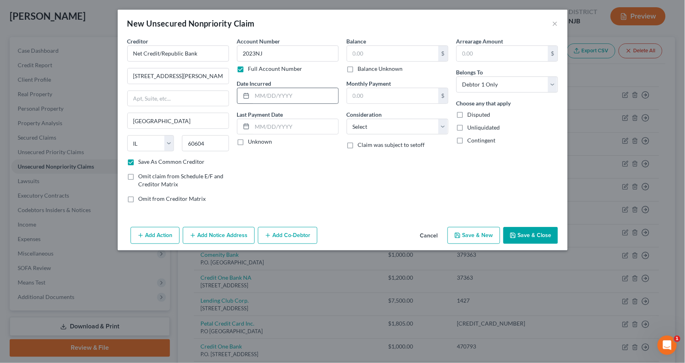
click at [248, 94] on rect at bounding box center [246, 95] width 5 height 5
click at [261, 94] on input "text" at bounding box center [295, 95] width 86 height 15
type input "[DATE]"
click at [248, 137] on label "Unknown" at bounding box center [260, 141] width 24 height 8
click at [252, 137] on input "Unknown" at bounding box center [254, 139] width 5 height 5
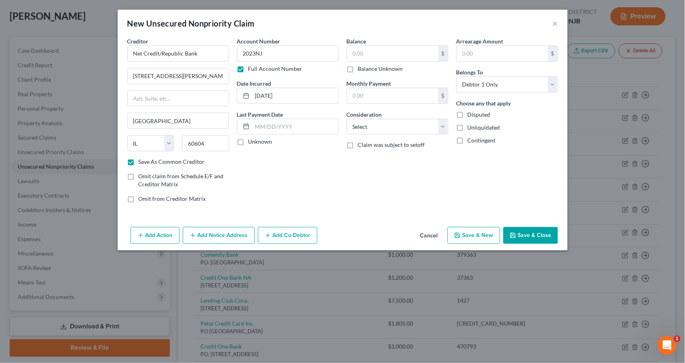
checkbox input "true"
click at [364, 52] on input "text" at bounding box center [392, 53] width 91 height 15
type input "4,000"
select select "2"
click at [476, 237] on button "Save & New" at bounding box center [474, 235] width 53 height 17
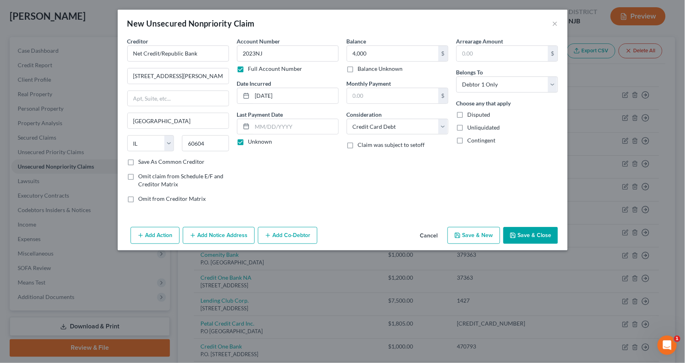
checkbox input "false"
select select "0"
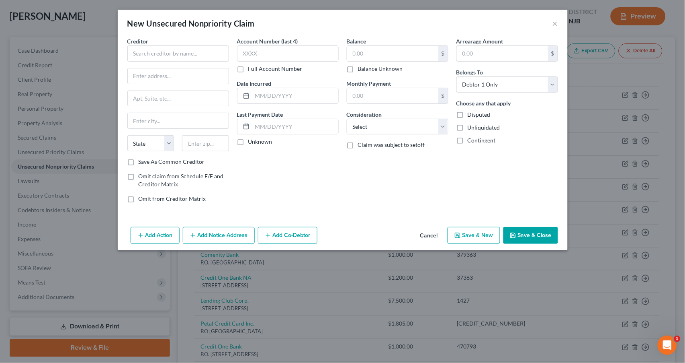
type input "4,000.00"
type input "0.00"
click at [187, 54] on input "text" at bounding box center [178, 53] width 102 height 16
type input "OPP/LOANS/CC BANK"
type input "P.O. Box 5040"
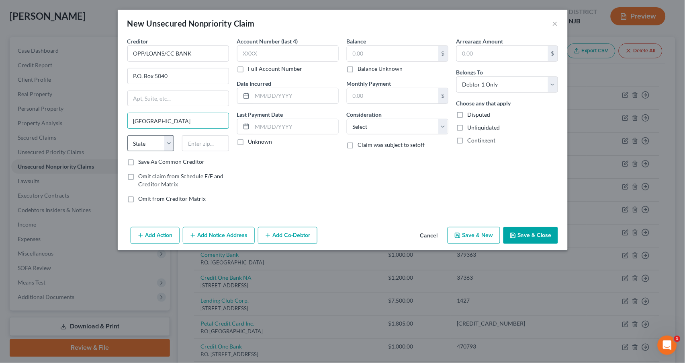
type input "[GEOGRAPHIC_DATA]"
select select "48"
type input "22403"
click at [139, 160] on label "Save As Common Creditor" at bounding box center [172, 162] width 66 height 8
click at [142, 160] on input "Save As Common Creditor" at bounding box center [144, 160] width 5 height 5
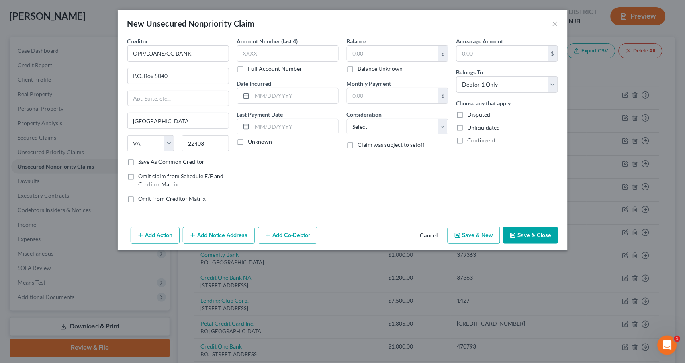
checkbox input "true"
click at [248, 70] on label "Full Account Number" at bounding box center [275, 69] width 54 height 8
click at [252, 70] on input "Full Account Number" at bounding box center [254, 67] width 5 height 5
click at [256, 51] on input "text" at bounding box center [288, 53] width 102 height 16
type input "LAl042"
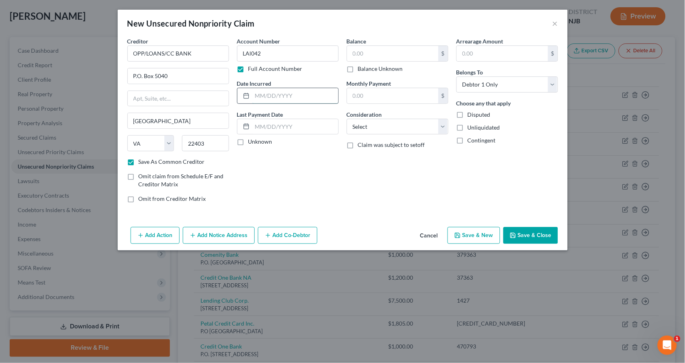
click at [260, 94] on input "text" at bounding box center [295, 95] width 86 height 15
type input "[DATE]"
click at [248, 140] on label "Unknown" at bounding box center [260, 141] width 24 height 8
click at [252, 140] on input "Unknown" at bounding box center [254, 139] width 5 height 5
checkbox input "true"
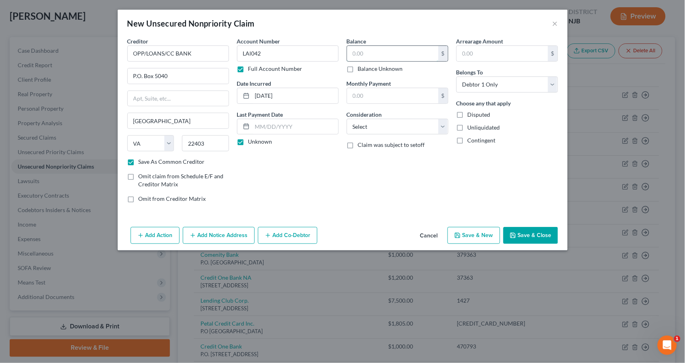
click at [376, 52] on input "text" at bounding box center [392, 53] width 91 height 15
type input "2,000"
select select "2"
click at [478, 234] on button "Save & New" at bounding box center [474, 235] width 53 height 17
checkbox input "false"
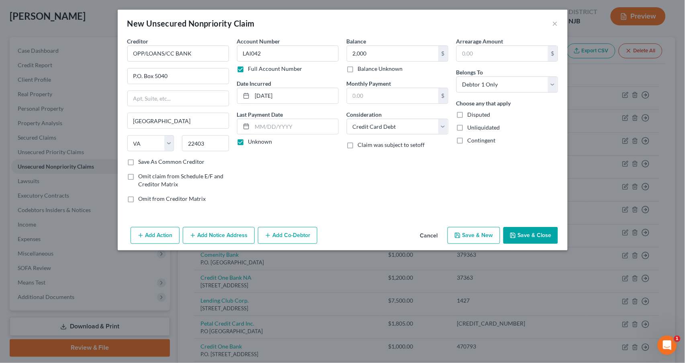
select select "0"
type input "2,000.00"
type input "0.00"
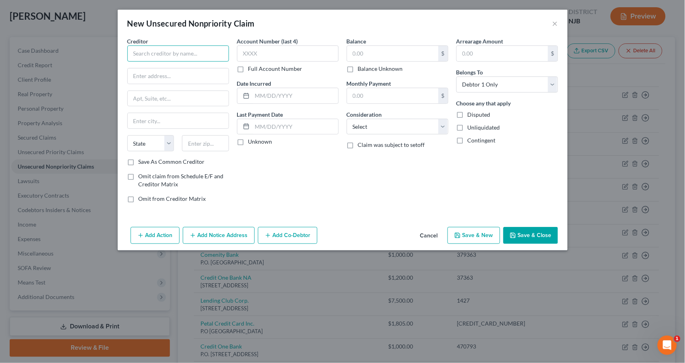
click at [148, 47] on input "text" at bounding box center [178, 53] width 102 height 16
type input "PFCP/FBT/FA2/CWS"
click at [267, 91] on input "text" at bounding box center [295, 95] width 86 height 15
click at [248, 69] on label "Full Account Number" at bounding box center [275, 69] width 54 height 8
click at [252, 69] on input "Full Account Number" at bounding box center [254, 67] width 5 height 5
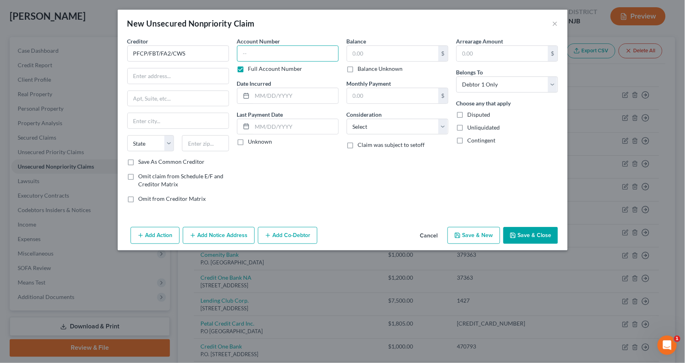
click at [249, 55] on input "text" at bounding box center [288, 53] width 102 height 16
type input "553453"
click at [374, 54] on input "text" at bounding box center [392, 53] width 91 height 15
type input "4,000"
click at [172, 75] on input "text" at bounding box center [178, 75] width 101 height 15
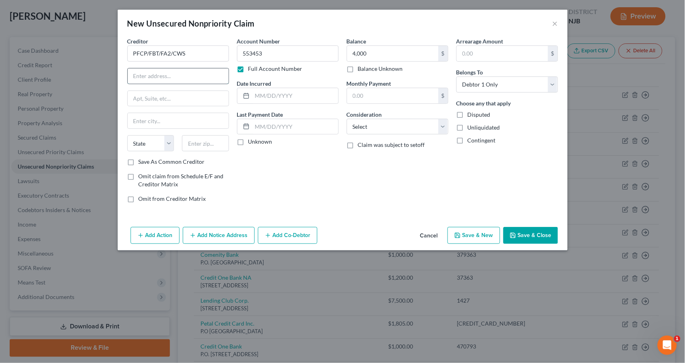
click at [159, 78] on input "text" at bounding box center [178, 75] width 101 height 15
type input "P.O. Box 57760"
type input "[GEOGRAPHIC_DATA]"
select select "46"
type input "84157"
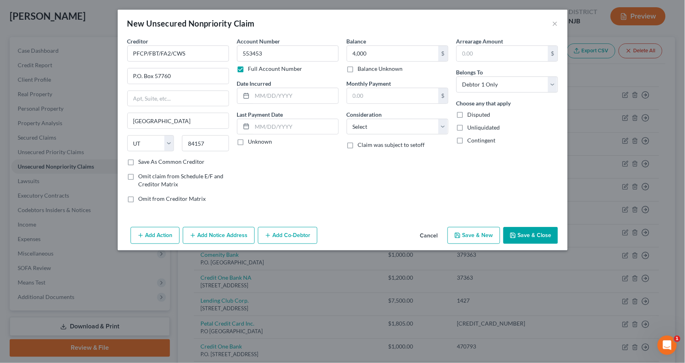
click at [139, 160] on label "Save As Common Creditor" at bounding box center [172, 162] width 66 height 8
click at [142, 160] on input "Save As Common Creditor" at bounding box center [144, 160] width 5 height 5
checkbox input "true"
click at [256, 94] on input "text" at bounding box center [295, 95] width 86 height 15
type input "[DATE]"
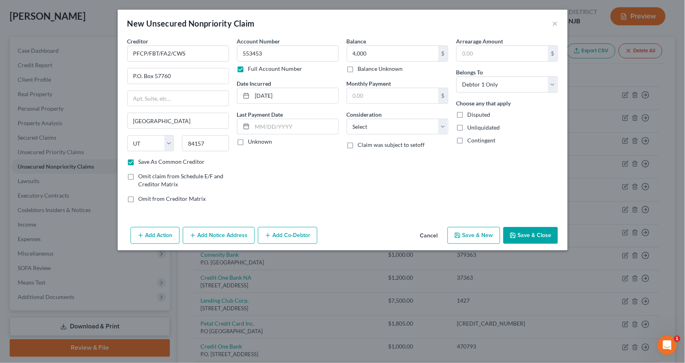
click at [248, 139] on label "Unknown" at bounding box center [260, 141] width 24 height 8
click at [252, 139] on input "Unknown" at bounding box center [254, 139] width 5 height 5
checkbox input "true"
click at [478, 236] on button "Save & New" at bounding box center [474, 235] width 53 height 17
checkbox input "false"
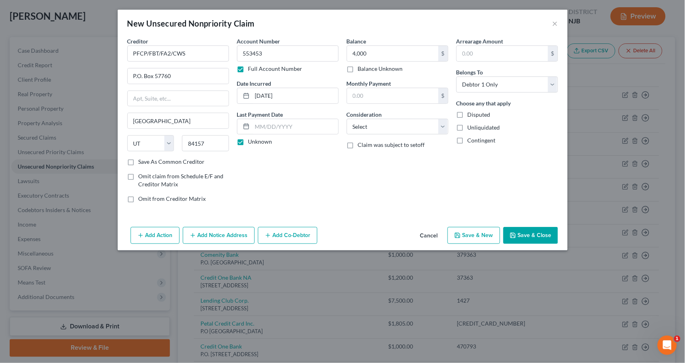
select select "0"
type input "4,000.00"
type input "0.00"
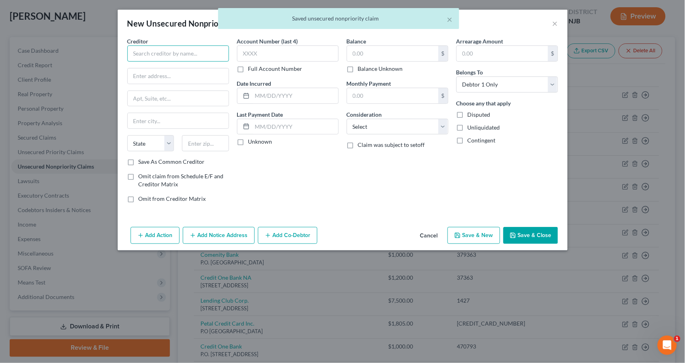
click at [154, 50] on input "text" at bounding box center [178, 53] width 102 height 16
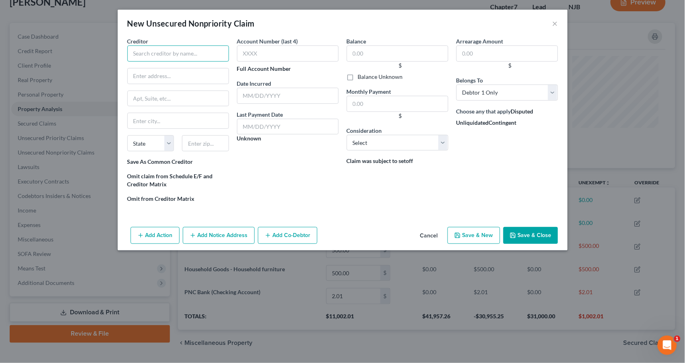
scroll to position [401851, 401498]
type input "PNC Bank"
click at [248, 69] on label "Full Account Number" at bounding box center [264, 69] width 54 height 8
click at [242, 69] on input "Full Account Number" at bounding box center [239, 67] width 5 height 5
checkbox input "true"
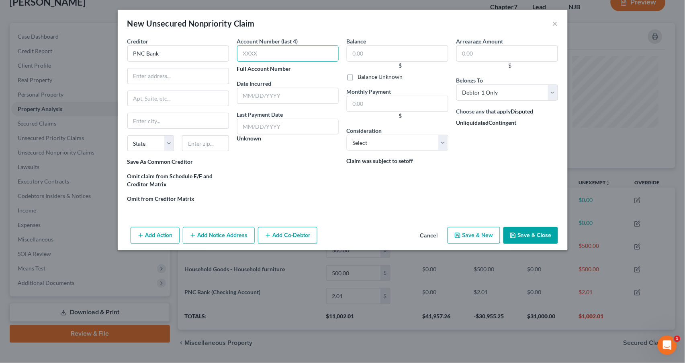
click at [265, 56] on input "text" at bounding box center [288, 53] width 102 height 16
type input "431196"
click at [264, 92] on input "text" at bounding box center [288, 96] width 102 height 16
type input "[DATE]"
click at [398, 53] on input "text" at bounding box center [398, 53] width 102 height 16
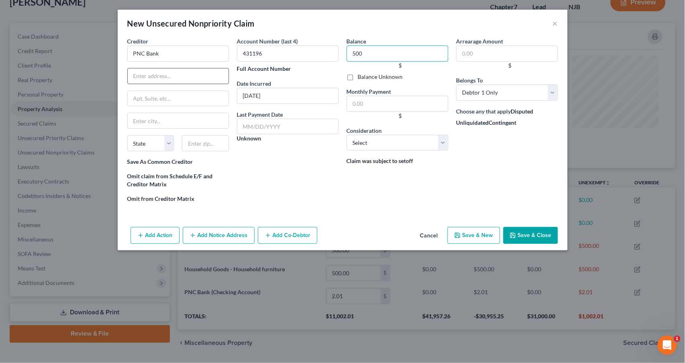
type input "500"
click at [186, 75] on input "text" at bounding box center [178, 76] width 102 height 16
click at [186, 74] on input "text" at bounding box center [178, 76] width 102 height 16
type input "P.O. Box 5580"
type input "[PERSON_NAME]"
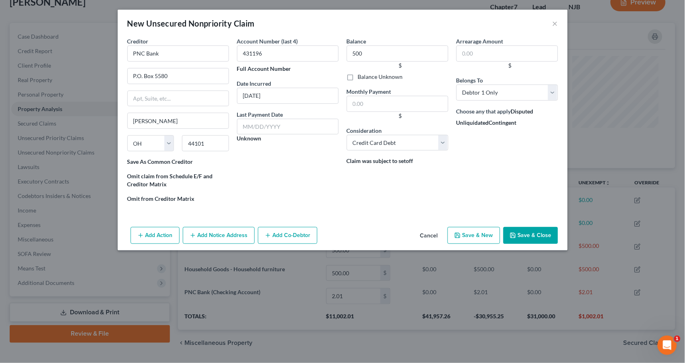
click at [522, 234] on button "Save & Close" at bounding box center [531, 235] width 55 height 17
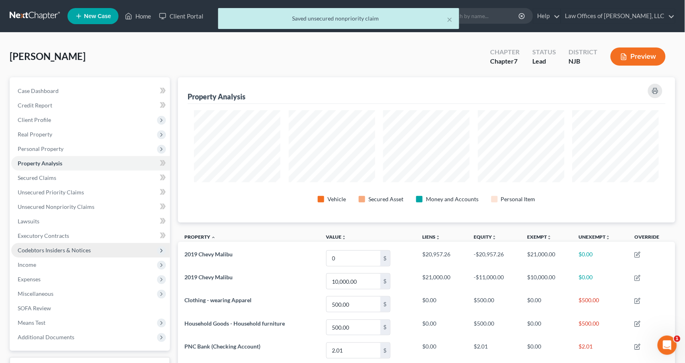
scroll to position [0, 0]
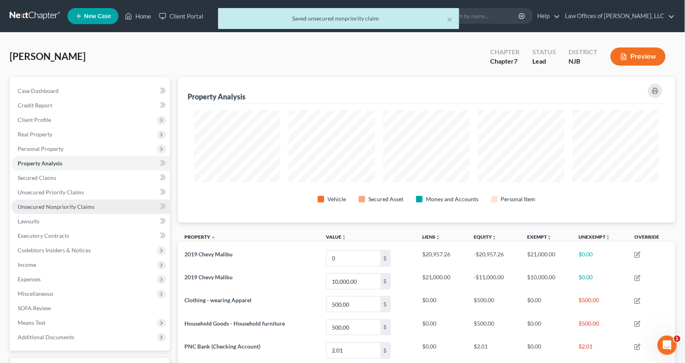
click at [66, 203] on span "Unsecured Nonpriority Claims" at bounding box center [56, 206] width 77 height 7
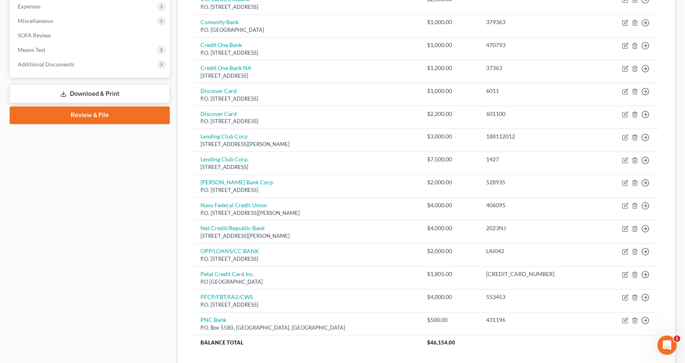
scroll to position [277, 0]
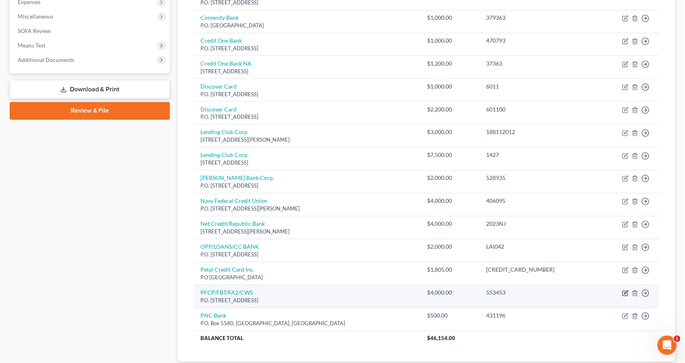
click at [627, 291] on icon "button" at bounding box center [627, 293] width 4 height 4
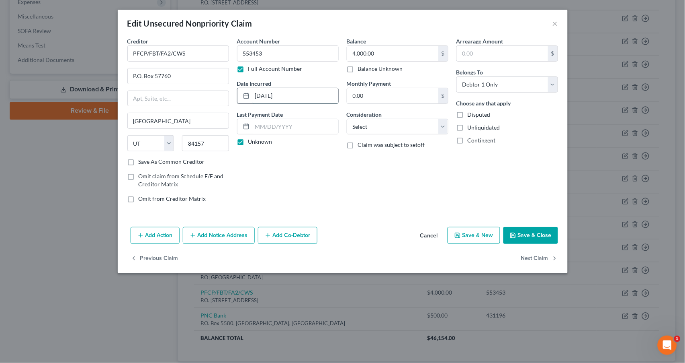
click at [260, 93] on input "[DATE]" at bounding box center [295, 95] width 86 height 15
click at [271, 96] on input "[DATE]" at bounding box center [295, 95] width 86 height 15
click at [285, 96] on input "[DATE]" at bounding box center [295, 95] width 86 height 15
click at [478, 234] on button "Save & New" at bounding box center [474, 235] width 53 height 17
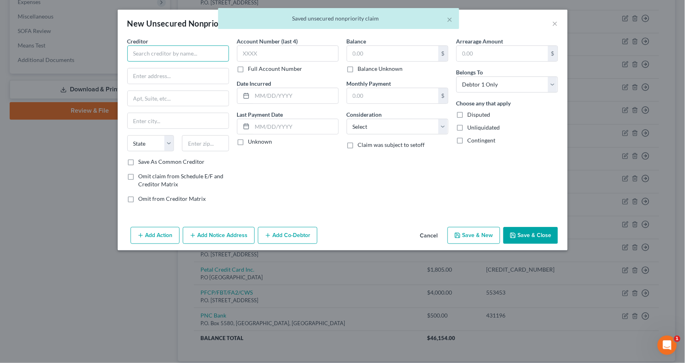
click at [186, 55] on input "text" at bounding box center [178, 53] width 102 height 16
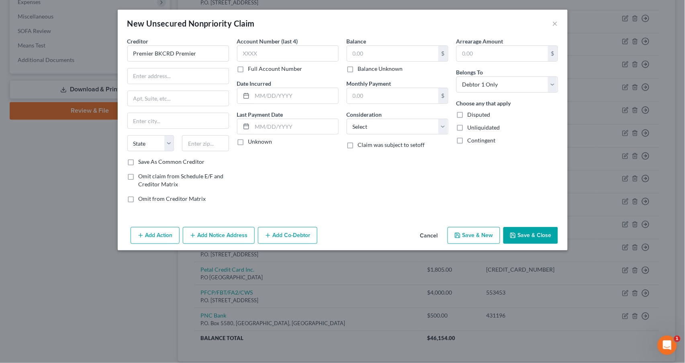
click at [248, 66] on label "Full Account Number" at bounding box center [275, 69] width 54 height 8
click at [252, 66] on input "Full Account Number" at bounding box center [254, 67] width 5 height 5
click at [247, 54] on input "text" at bounding box center [288, 53] width 102 height 16
click at [368, 54] on input "text" at bounding box center [392, 53] width 91 height 15
click at [173, 77] on input "text" at bounding box center [178, 75] width 101 height 15
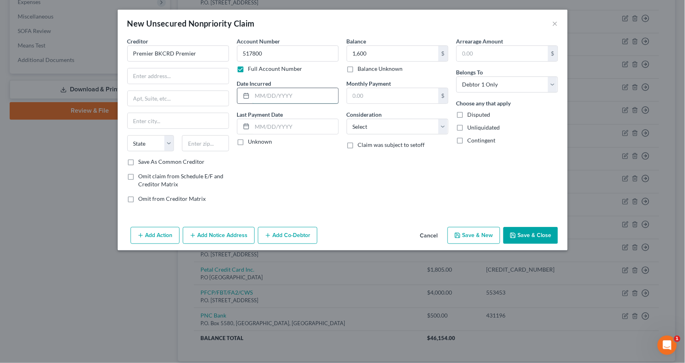
click at [255, 92] on input "text" at bounding box center [295, 95] width 86 height 15
click at [139, 159] on label "Save As Common Creditor" at bounding box center [172, 162] width 66 height 8
click at [142, 159] on input "Save As Common Creditor" at bounding box center [144, 160] width 5 height 5
click at [176, 77] on input "text" at bounding box center [178, 75] width 101 height 15
click at [175, 76] on input "text" at bounding box center [178, 75] width 101 height 15
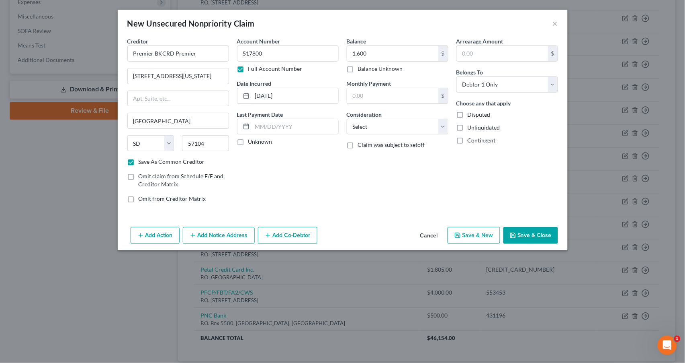
click at [248, 140] on label "Unknown" at bounding box center [260, 141] width 24 height 8
click at [252, 140] on input "Unknown" at bounding box center [254, 139] width 5 height 5
click at [479, 237] on button "Save & New" at bounding box center [474, 235] width 53 height 17
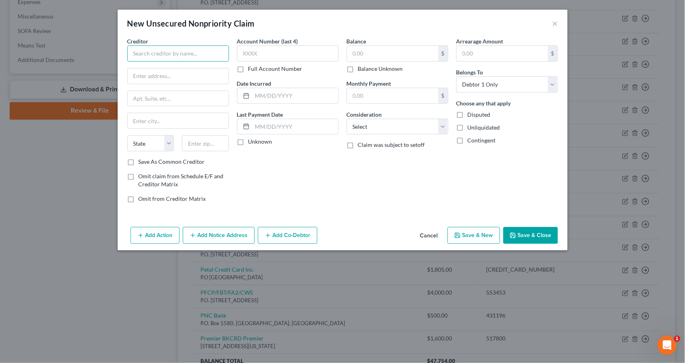
click at [201, 55] on input "text" at bounding box center [178, 53] width 102 height 16
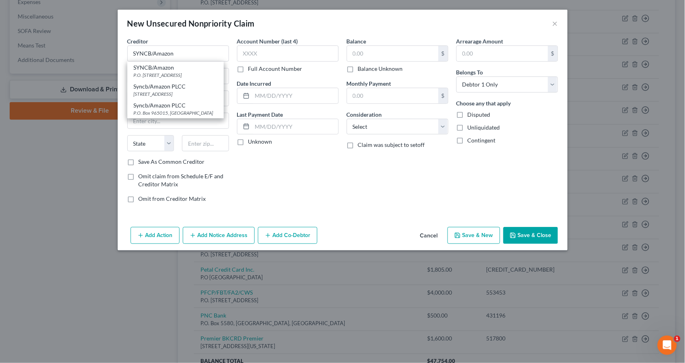
click at [288, 156] on div "Account Number (last 4) Full Account Number Date Incurred Last Payment Date Unk…" at bounding box center [288, 123] width 110 height 172
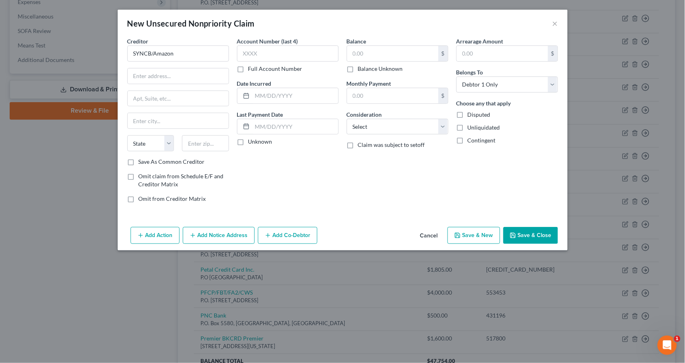
click at [248, 69] on label "Full Account Number" at bounding box center [275, 69] width 54 height 8
click at [252, 69] on input "Full Account Number" at bounding box center [254, 67] width 5 height 5
click at [250, 52] on input "text" at bounding box center [288, 53] width 102 height 16
click at [261, 97] on input "text" at bounding box center [295, 95] width 86 height 15
click at [139, 162] on label "Save As Common Creditor" at bounding box center [172, 162] width 66 height 8
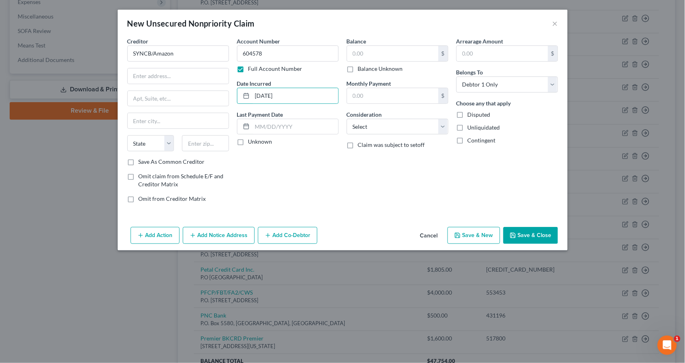
click at [142, 162] on input "Save As Common Creditor" at bounding box center [144, 160] width 5 height 5
click at [162, 76] on input "text" at bounding box center [178, 75] width 101 height 15
click at [248, 141] on label "Unknown" at bounding box center [260, 141] width 24 height 8
click at [252, 141] on input "Unknown" at bounding box center [254, 139] width 5 height 5
click at [387, 51] on input "text" at bounding box center [392, 53] width 91 height 15
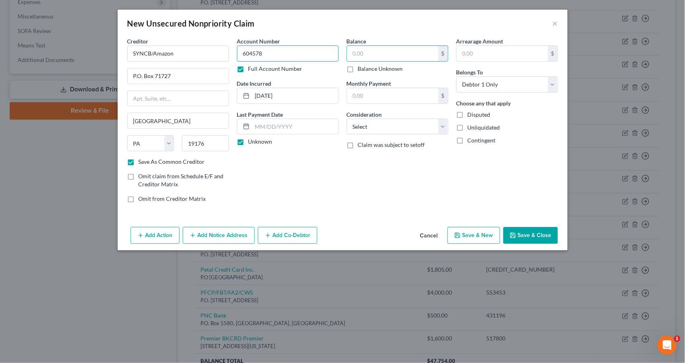
click at [244, 53] on input "604578" at bounding box center [288, 53] width 102 height 16
click at [366, 57] on input "text" at bounding box center [392, 53] width 91 height 15
click at [476, 235] on button "Save & New" at bounding box center [474, 235] width 53 height 17
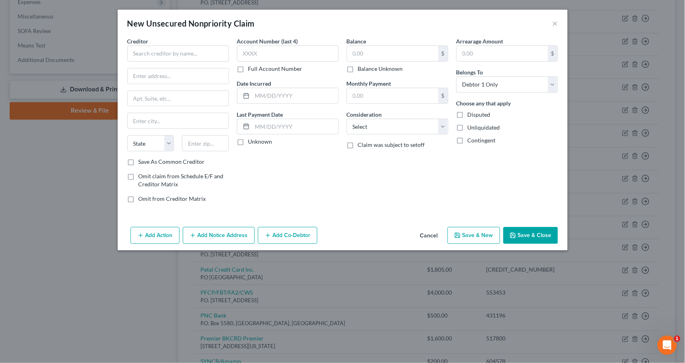
click at [433, 233] on button "Cancel" at bounding box center [429, 236] width 31 height 16
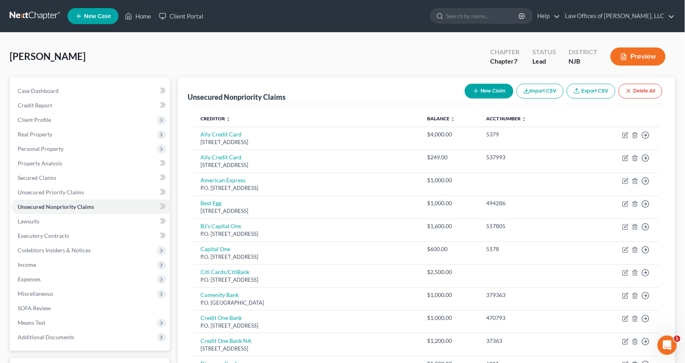
scroll to position [0, 0]
click at [481, 91] on button "New Claim" at bounding box center [489, 91] width 49 height 15
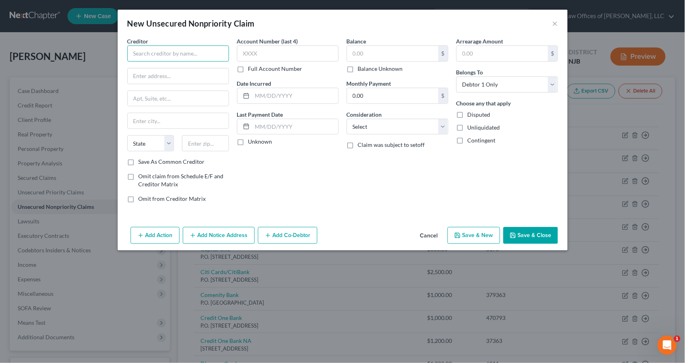
click at [168, 51] on input "text" at bounding box center [178, 53] width 102 height 16
click at [248, 68] on label "Full Account Number" at bounding box center [275, 69] width 54 height 8
click at [252, 68] on input "Full Account Number" at bounding box center [254, 67] width 5 height 5
click at [246, 51] on input "text" at bounding box center [288, 53] width 102 height 16
drag, startPoint x: 132, startPoint y: 162, endPoint x: 149, endPoint y: 152, distance: 20.1
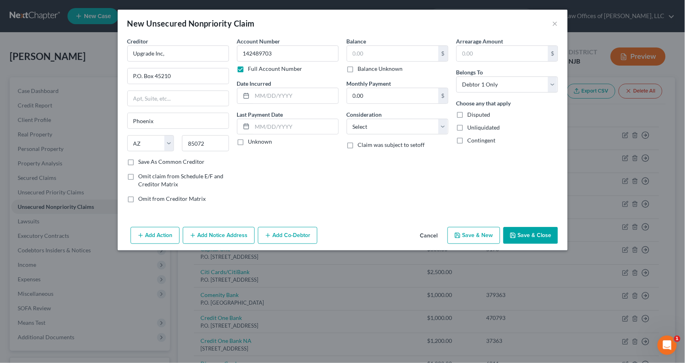
click at [139, 161] on label "Save As Common Creditor" at bounding box center [172, 162] width 66 height 8
click at [142, 161] on input "Save As Common Creditor" at bounding box center [144, 160] width 5 height 5
click at [273, 96] on input "text" at bounding box center [295, 95] width 86 height 15
click at [359, 53] on input "text" at bounding box center [392, 53] width 91 height 15
click at [248, 141] on label "Unknown" at bounding box center [260, 141] width 24 height 8
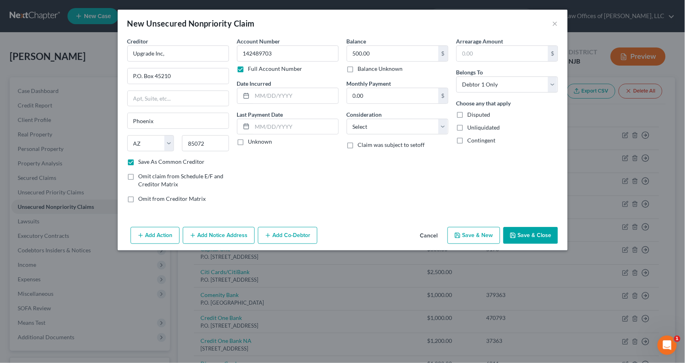
click at [252, 141] on input "Unknown" at bounding box center [254, 139] width 5 height 5
click at [180, 74] on input "P.O. Box 45210" at bounding box center [178, 75] width 101 height 15
click at [168, 121] on input "Phoenix" at bounding box center [178, 120] width 101 height 15
click at [215, 141] on input "85072" at bounding box center [205, 143] width 47 height 16
click at [529, 234] on button "Save & Close" at bounding box center [531, 235] width 55 height 17
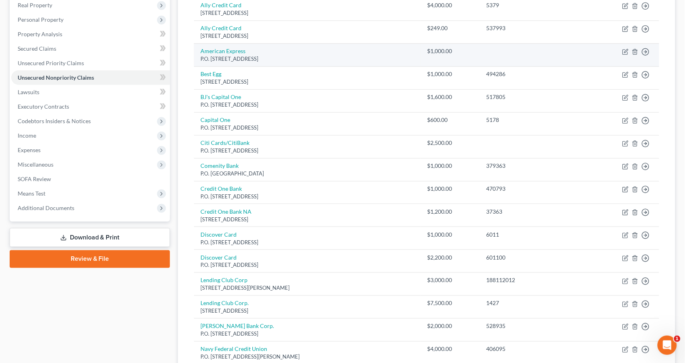
scroll to position [129, 0]
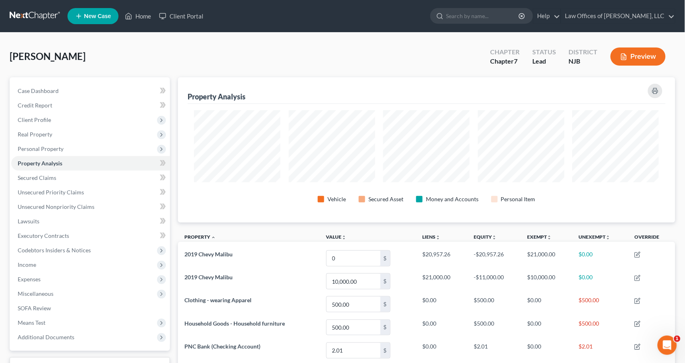
scroll to position [32, 0]
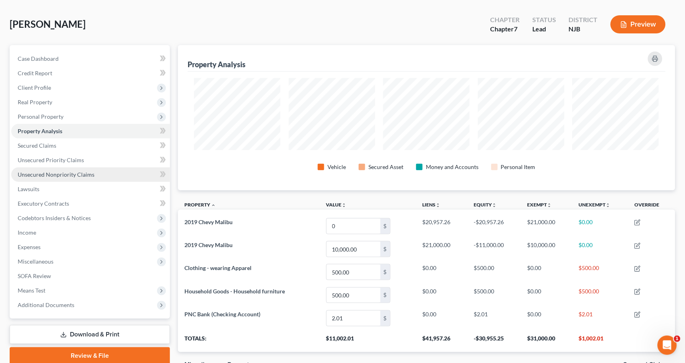
click at [89, 171] on span "Unsecured Nonpriority Claims" at bounding box center [56, 174] width 77 height 7
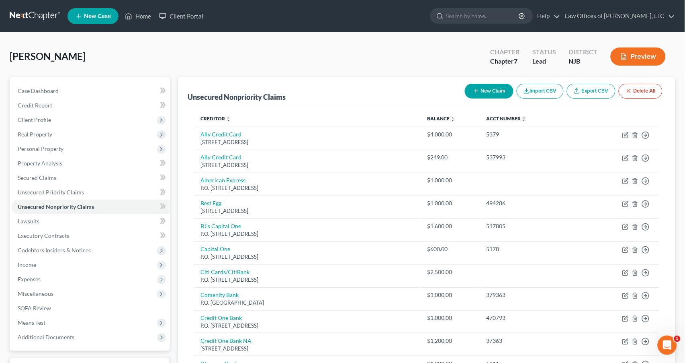
click at [482, 90] on button "New Claim" at bounding box center [489, 91] width 49 height 15
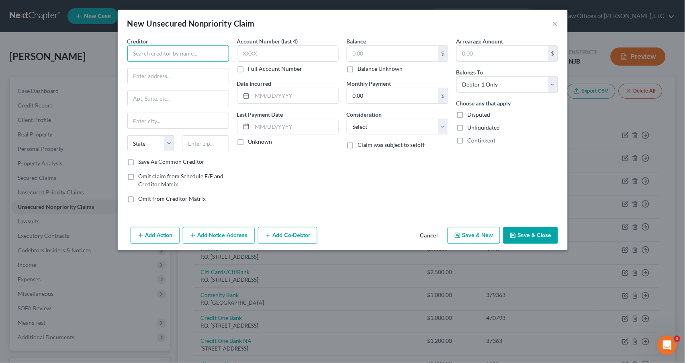
click at [178, 47] on input "text" at bounding box center [178, 53] width 102 height 16
click at [139, 160] on label "Save As Common Creditor" at bounding box center [172, 162] width 66 height 8
click at [142, 160] on input "Save As Common Creditor" at bounding box center [144, 160] width 5 height 5
click at [248, 69] on label "Full Account Number" at bounding box center [275, 69] width 54 height 8
click at [252, 69] on input "Full Account Number" at bounding box center [254, 67] width 5 height 5
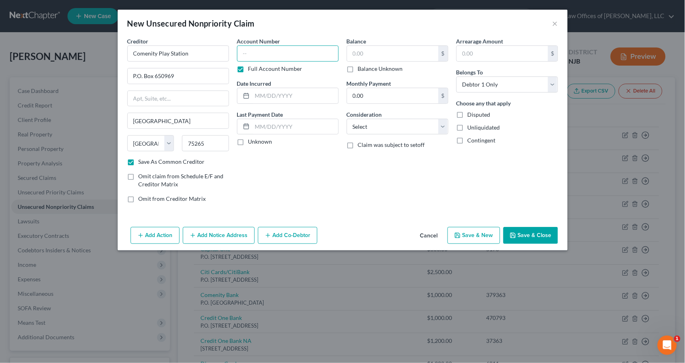
click at [250, 53] on input "text" at bounding box center [288, 53] width 102 height 16
click at [258, 94] on input "text" at bounding box center [295, 95] width 86 height 15
click at [301, 53] on input "[CREDIT_CARD_NUMBER]" at bounding box center [288, 53] width 102 height 16
click at [270, 97] on input "text" at bounding box center [295, 95] width 86 height 15
click at [248, 138] on label "Unknown" at bounding box center [260, 141] width 24 height 8
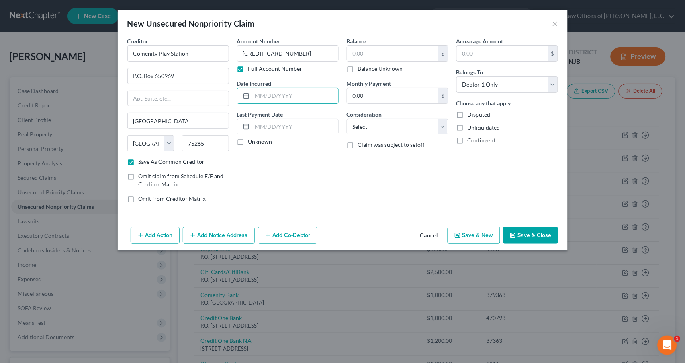
click at [252, 138] on input "Unknown" at bounding box center [254, 139] width 5 height 5
click at [380, 55] on input "text" at bounding box center [392, 53] width 91 height 15
drag, startPoint x: 532, startPoint y: 233, endPoint x: 529, endPoint y: 228, distance: 5.5
click at [532, 232] on button "Save & Close" at bounding box center [531, 235] width 55 height 17
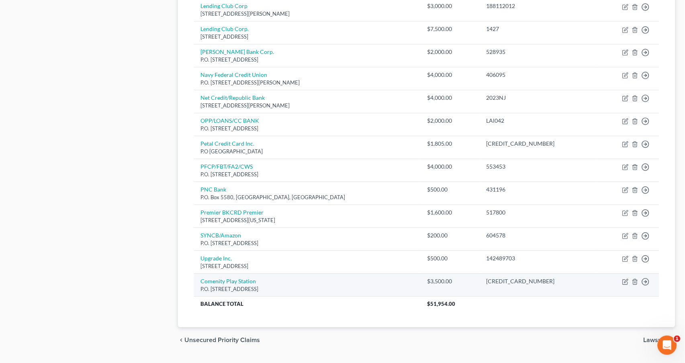
scroll to position [404, 0]
click at [625, 278] on icon "button" at bounding box center [626, 281] width 6 height 6
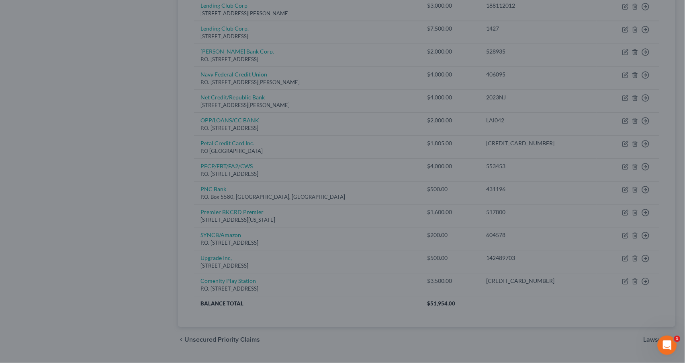
scroll to position [403, 0]
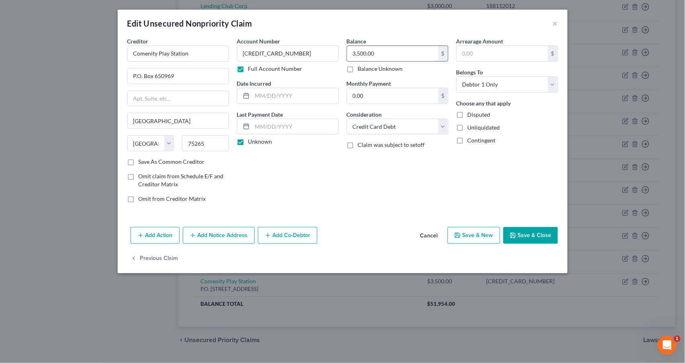
click at [378, 53] on input "3,500.00" at bounding box center [392, 53] width 91 height 15
click at [358, 68] on label "Balance Unknown" at bounding box center [380, 69] width 45 height 8
click at [361, 68] on input "Balance Unknown" at bounding box center [363, 67] width 5 height 5
click at [139, 162] on label "Save As Common Creditor" at bounding box center [172, 162] width 66 height 8
click at [142, 162] on input "Save As Common Creditor" at bounding box center [144, 160] width 5 height 5
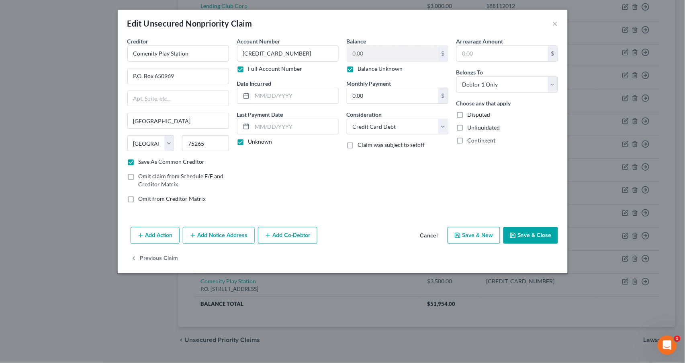
click at [527, 234] on button "Save & Close" at bounding box center [531, 235] width 55 height 17
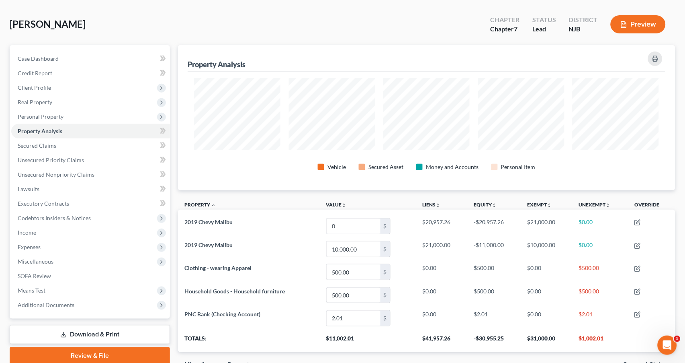
scroll to position [401851, 401498]
click at [49, 227] on span "Income" at bounding box center [90, 232] width 159 height 14
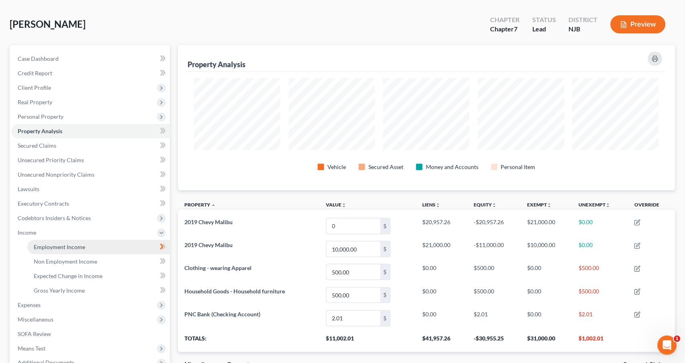
click at [70, 243] on span "Employment Income" at bounding box center [59, 246] width 51 height 7
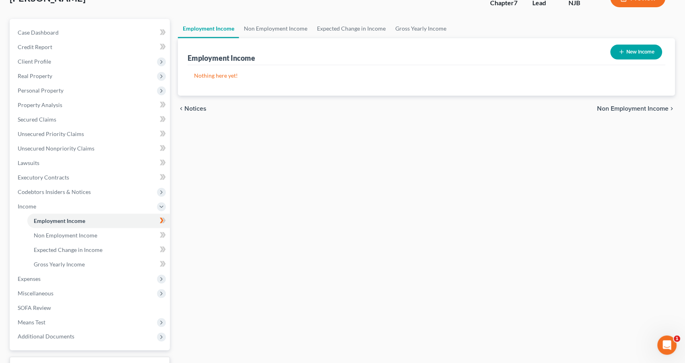
scroll to position [58, 0]
click at [119, 231] on link "Non Employment Income" at bounding box center [98, 235] width 143 height 14
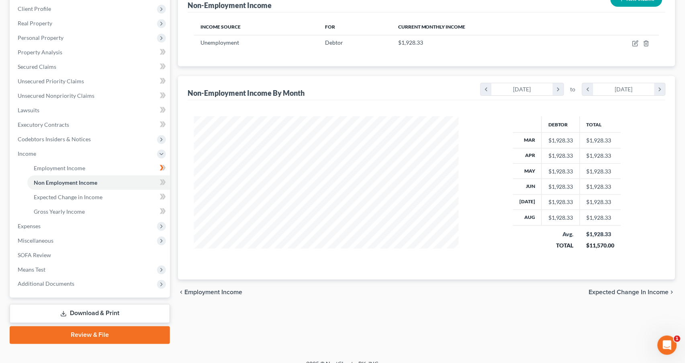
scroll to position [111, 0]
click at [92, 222] on span "Expenses" at bounding box center [90, 226] width 159 height 14
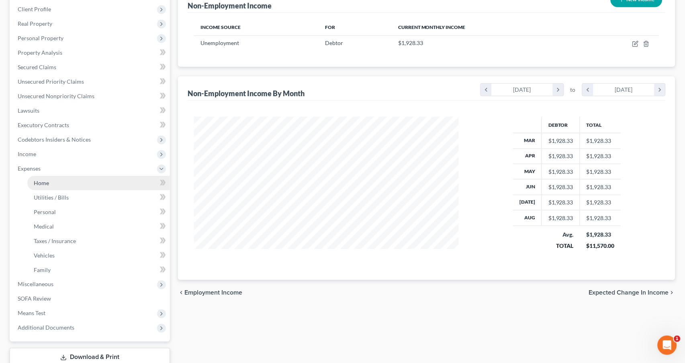
click at [79, 176] on link "Home" at bounding box center [98, 183] width 143 height 14
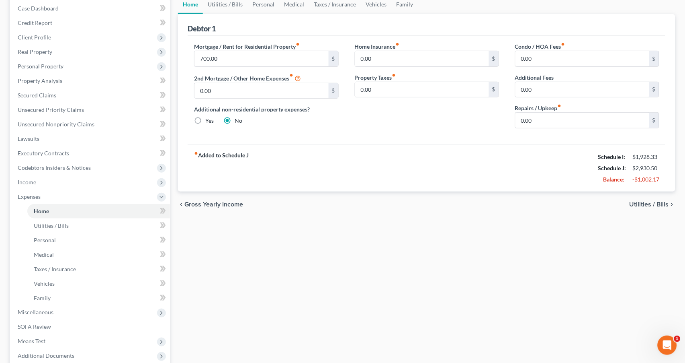
scroll to position [82, 0]
click at [120, 218] on link "Utilities / Bills" at bounding box center [98, 225] width 143 height 14
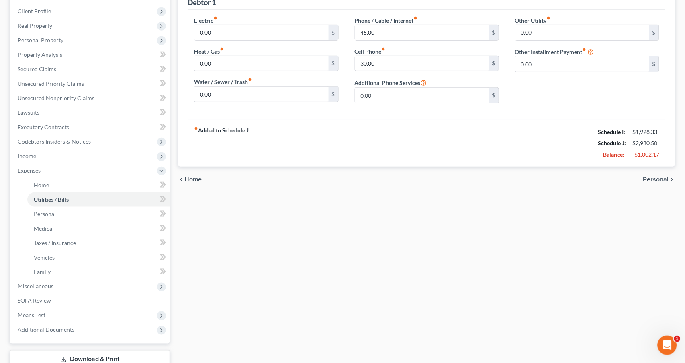
scroll to position [113, 0]
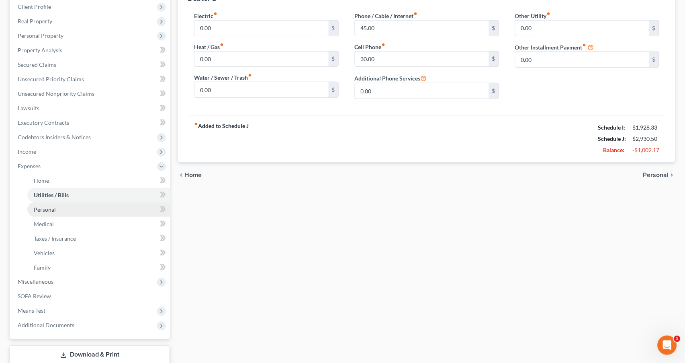
click at [99, 202] on link "Personal" at bounding box center [98, 209] width 143 height 14
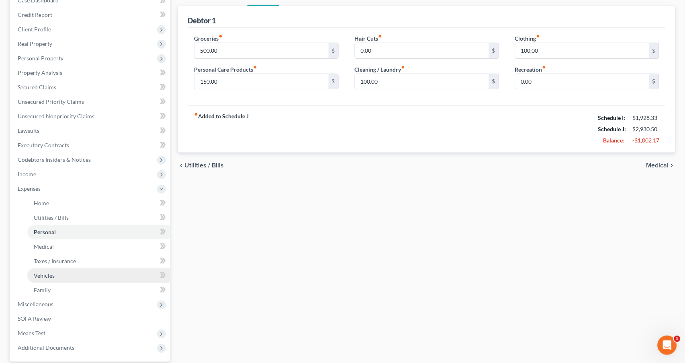
click at [42, 272] on span "Vehicles" at bounding box center [44, 275] width 21 height 7
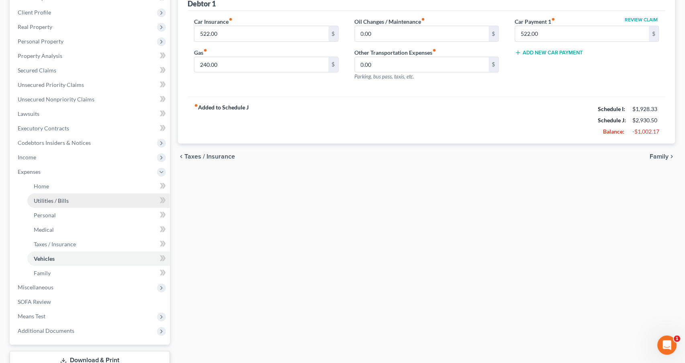
click at [99, 193] on link "Utilities / Bills" at bounding box center [98, 200] width 143 height 14
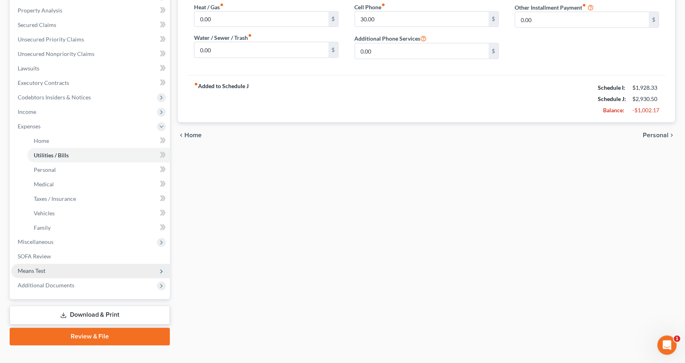
click at [52, 264] on span "Means Test" at bounding box center [90, 271] width 159 height 14
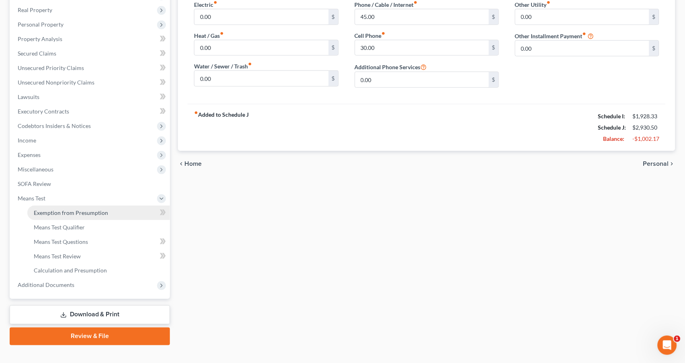
click at [68, 209] on span "Exemption from Presumption" at bounding box center [71, 212] width 74 height 7
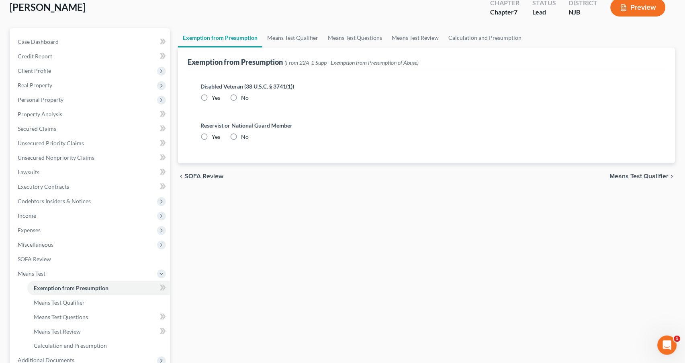
click at [241, 94] on label "No" at bounding box center [245, 98] width 8 height 8
click at [244, 94] on input "No" at bounding box center [246, 96] width 5 height 5
click at [241, 133] on label "No" at bounding box center [245, 137] width 8 height 8
click at [244, 133] on input "No" at bounding box center [246, 135] width 5 height 5
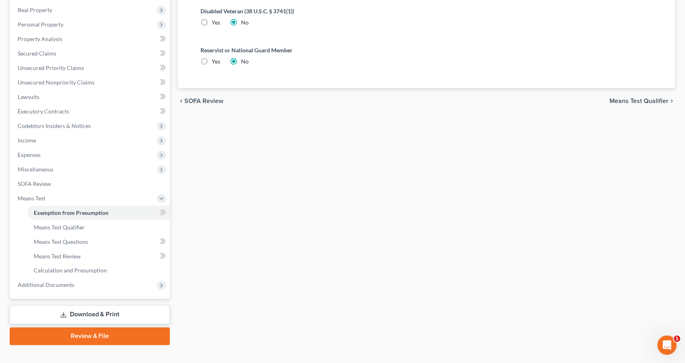
click at [631, 98] on span "Means Test Qualifier" at bounding box center [639, 101] width 59 height 6
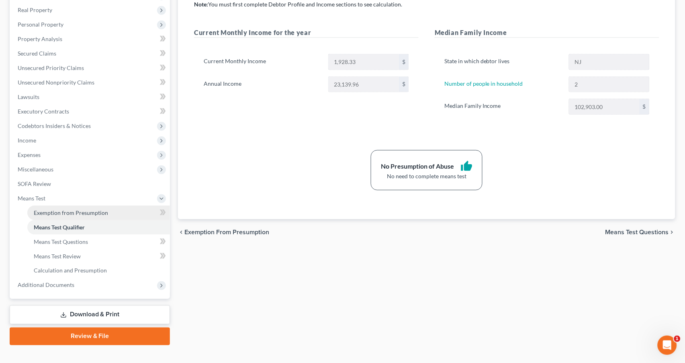
click at [85, 209] on span "Exemption from Presumption" at bounding box center [71, 212] width 74 height 7
